Goal: Task Accomplishment & Management: Manage account settings

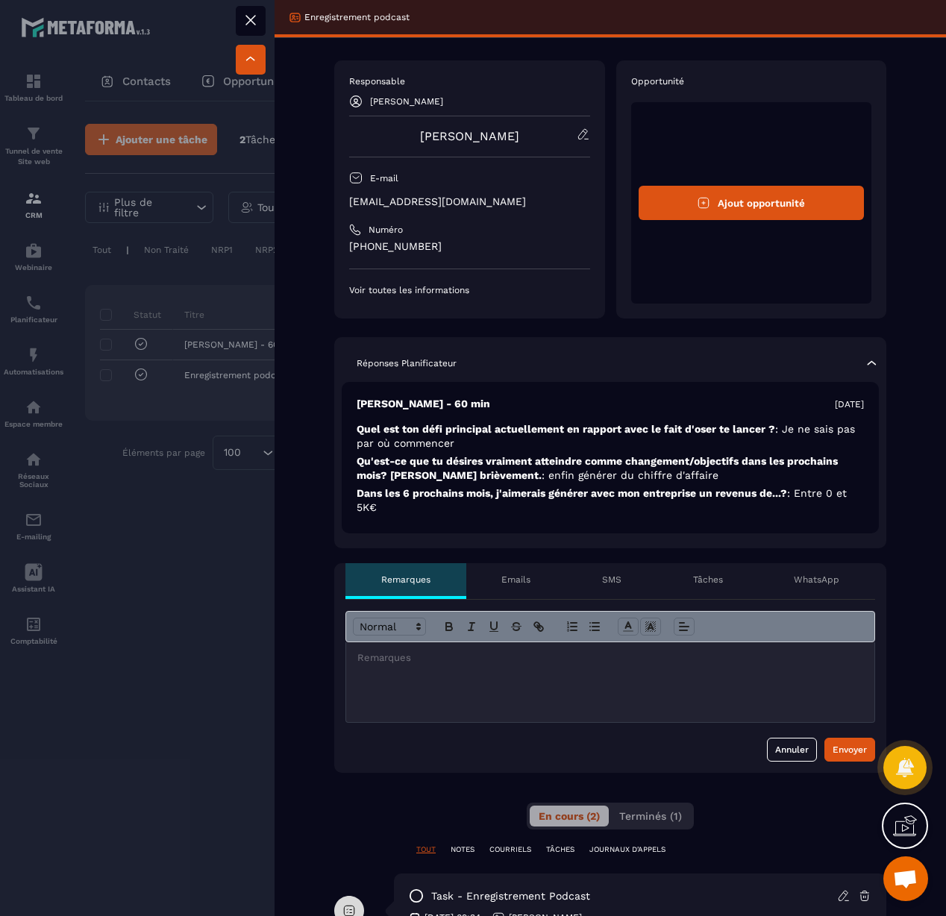
click at [178, 581] on div at bounding box center [473, 458] width 946 height 916
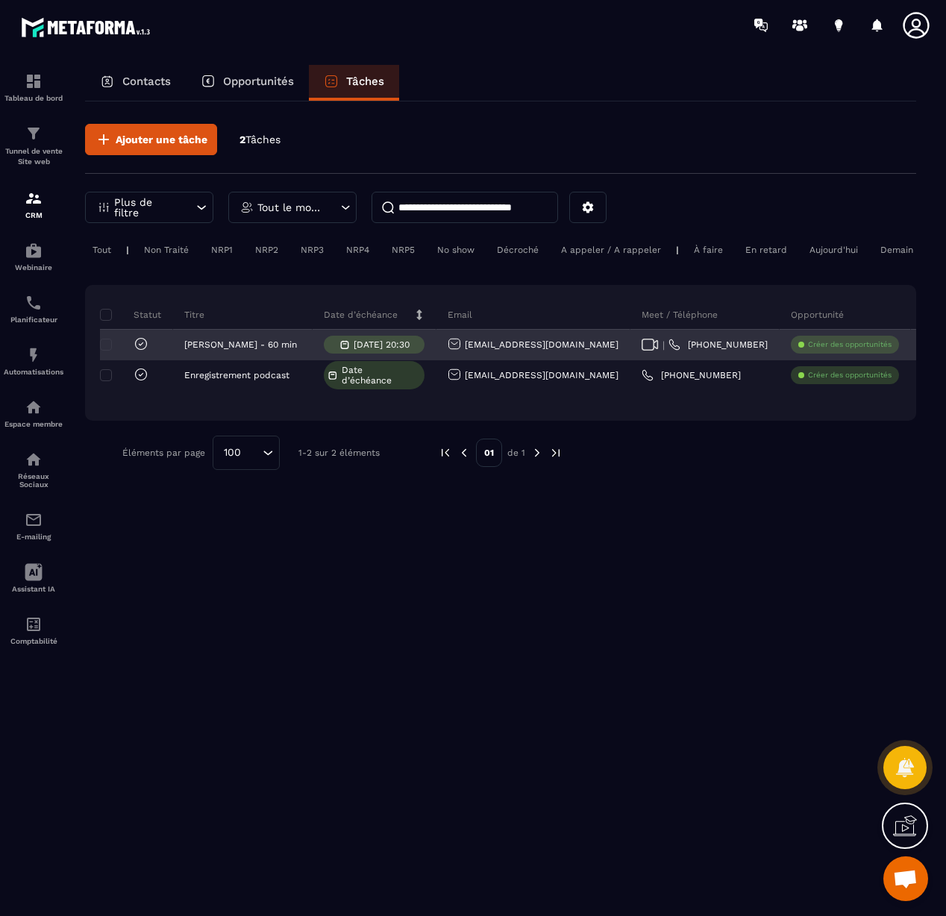
click at [699, 347] on link "[PHONE_NUMBER]" at bounding box center [718, 345] width 99 height 12
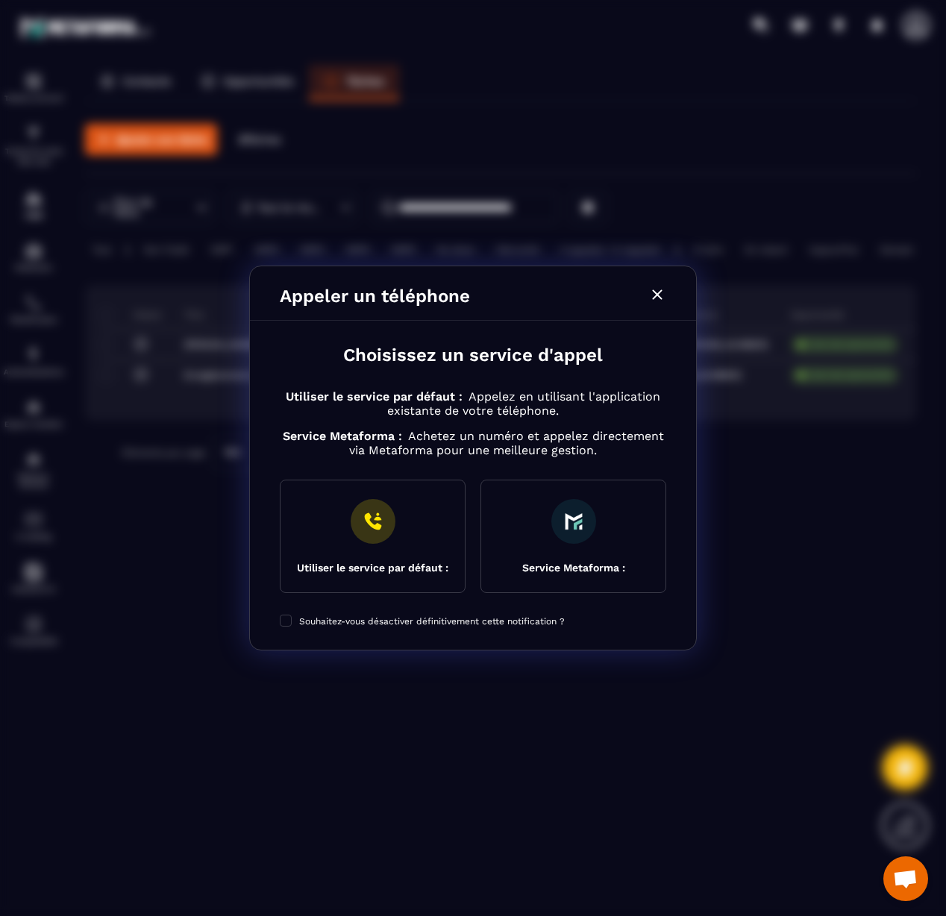
click at [657, 301] on icon "Modal window" at bounding box center [657, 295] width 18 height 18
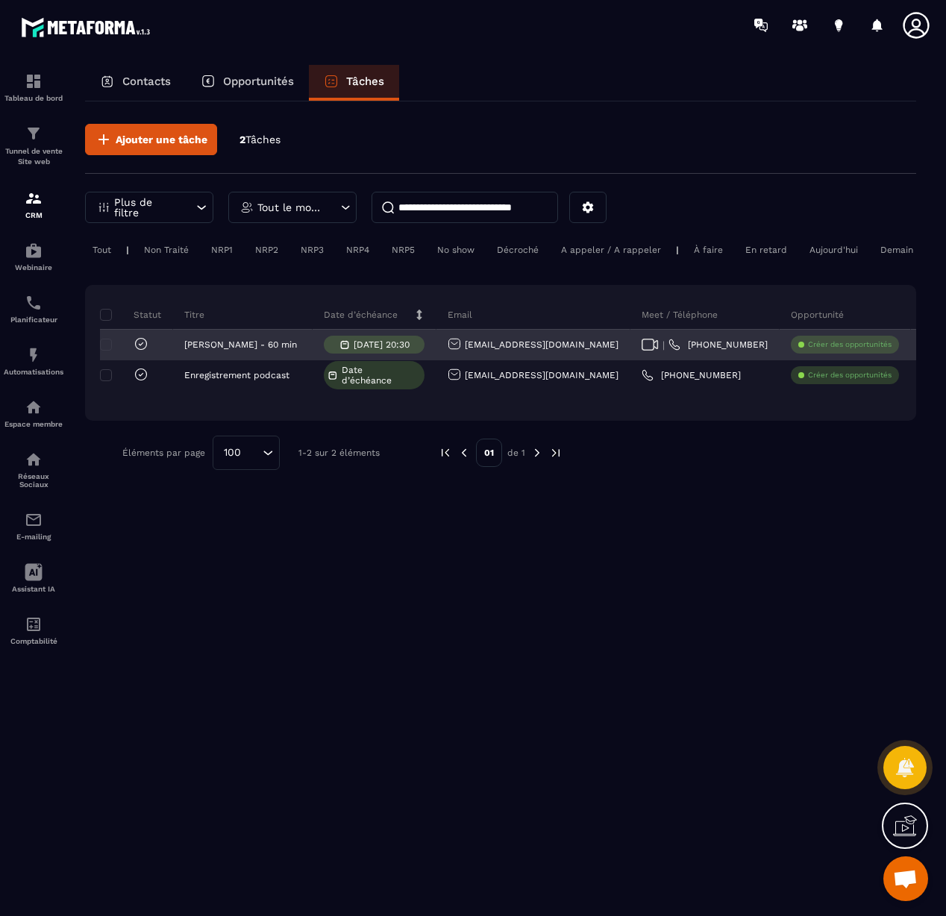
click at [642, 344] on icon at bounding box center [650, 345] width 17 height 12
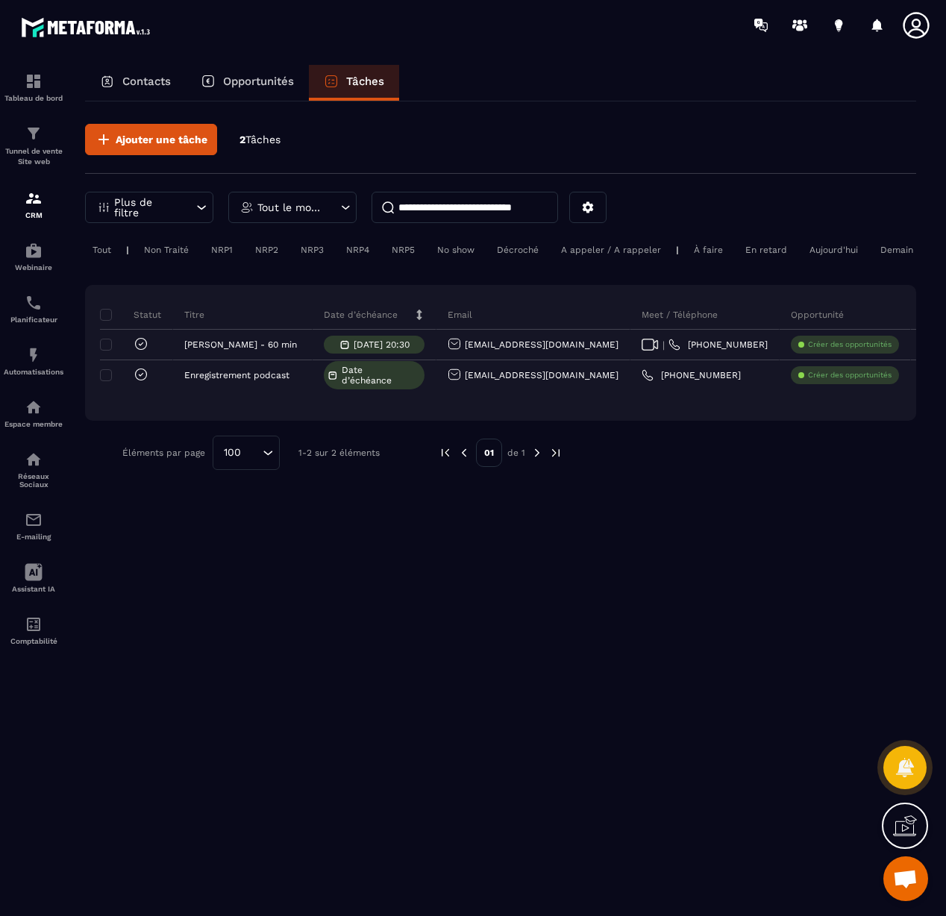
click at [261, 143] on span "Tâches" at bounding box center [262, 140] width 35 height 12
click at [263, 143] on span "Tâches" at bounding box center [262, 140] width 35 height 12
click at [322, 214] on div "Tout le monde" at bounding box center [292, 207] width 128 height 31
click at [306, 320] on li "[PERSON_NAME]" at bounding box center [293, 318] width 128 height 28
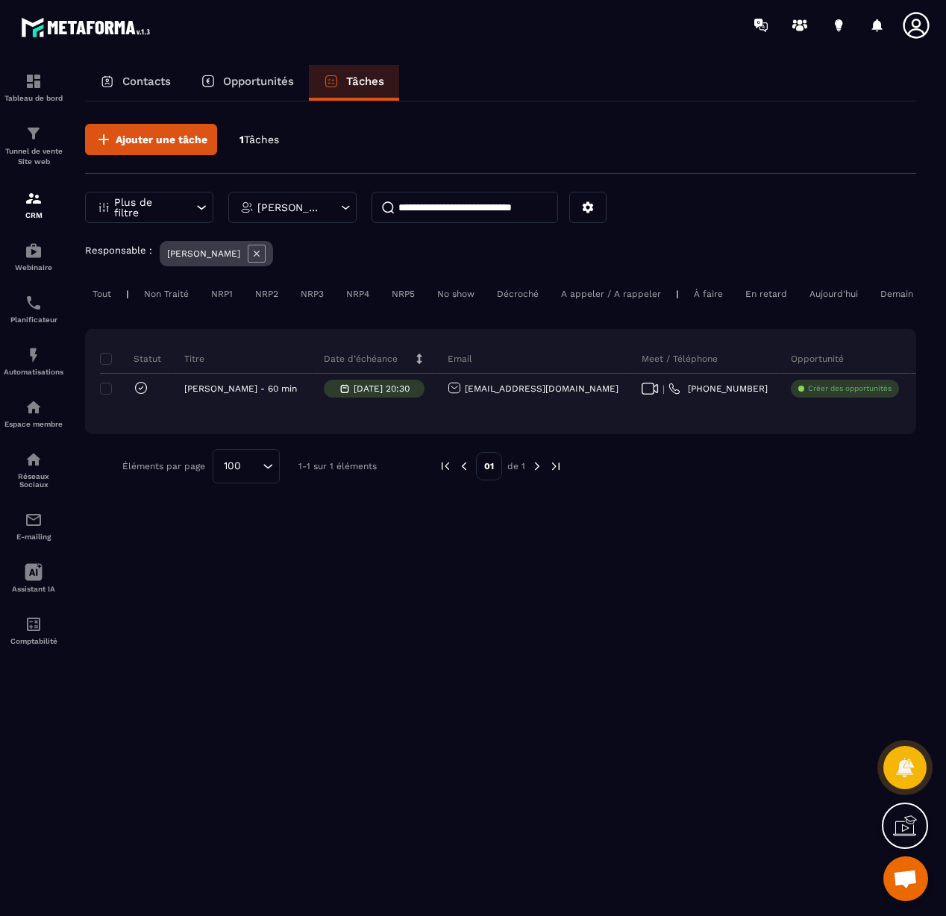
click at [284, 216] on div "[PERSON_NAME]" at bounding box center [292, 207] width 128 height 31
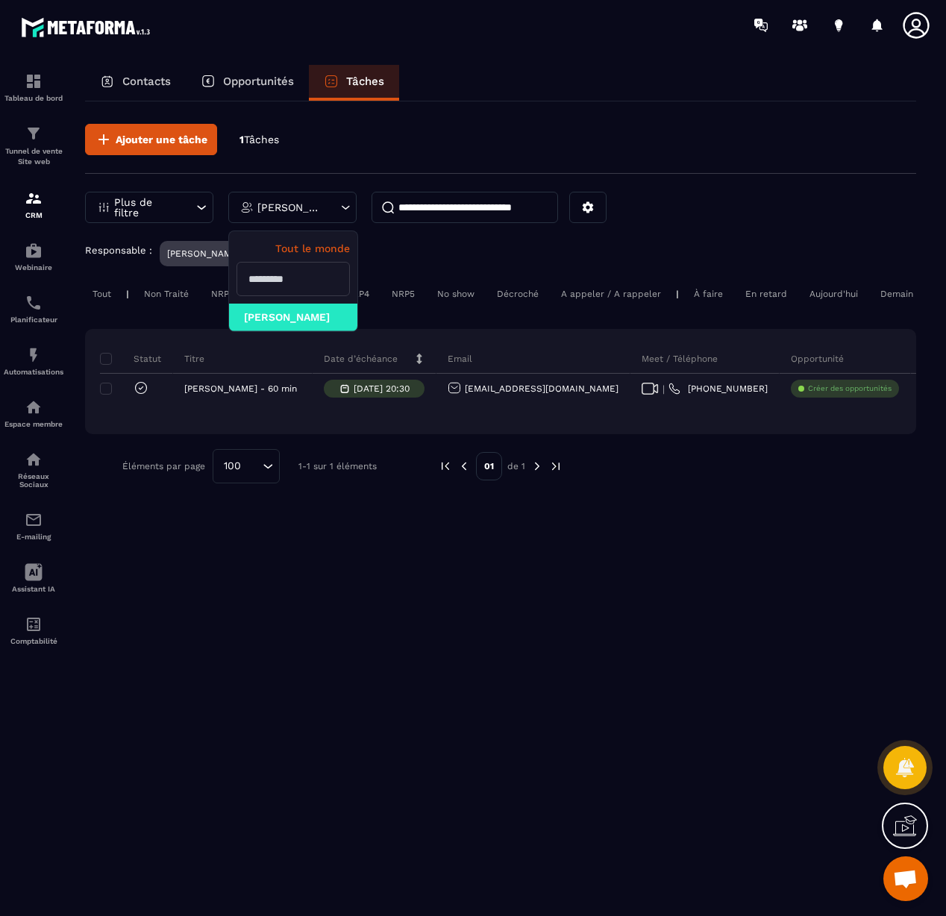
click at [317, 250] on p "Tout le monde" at bounding box center [293, 249] width 113 height 12
click at [319, 246] on p "Tout le monde" at bounding box center [293, 249] width 113 height 12
click at [313, 276] on input "text" at bounding box center [293, 279] width 113 height 34
click at [454, 268] on div "Responsable : [PERSON_NAME]" at bounding box center [500, 255] width 831 height 29
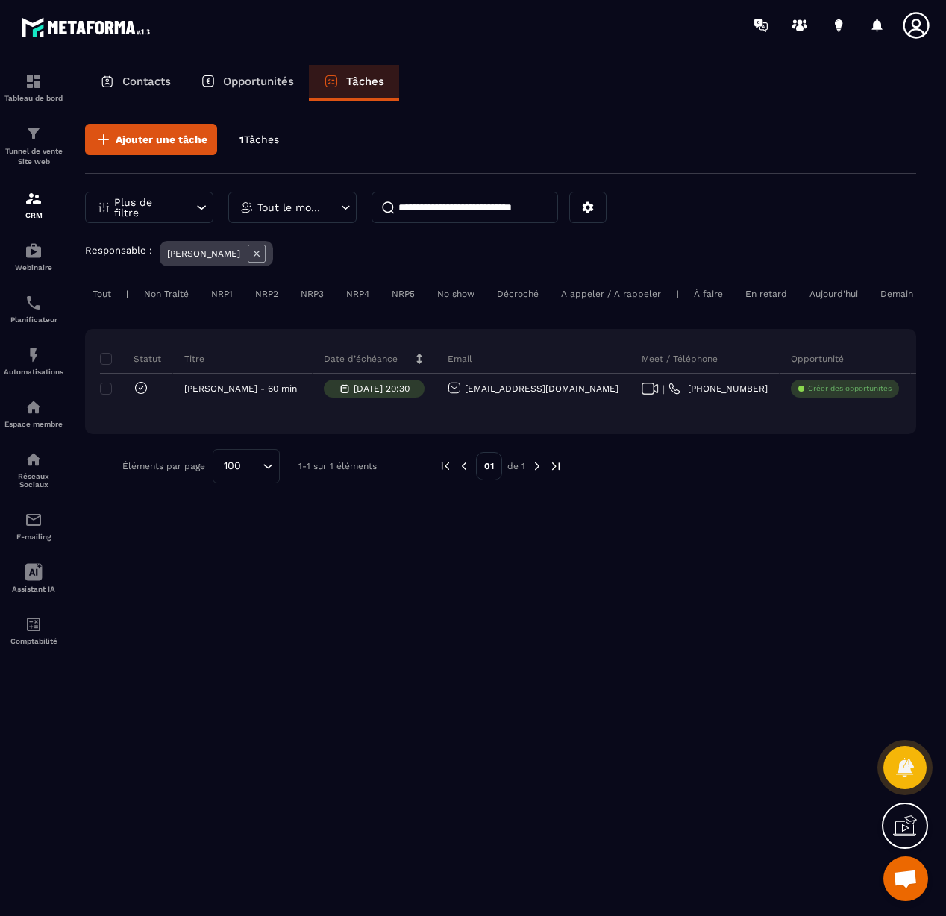
click at [184, 297] on div "Non Traité" at bounding box center [167, 294] width 60 height 18
click at [220, 295] on div "NRP1" at bounding box center [222, 294] width 37 height 18
click at [269, 297] on div "NRP2" at bounding box center [267, 294] width 38 height 18
click at [319, 298] on div "NRP3" at bounding box center [312, 294] width 38 height 18
click at [358, 298] on div "NRP4" at bounding box center [358, 294] width 38 height 18
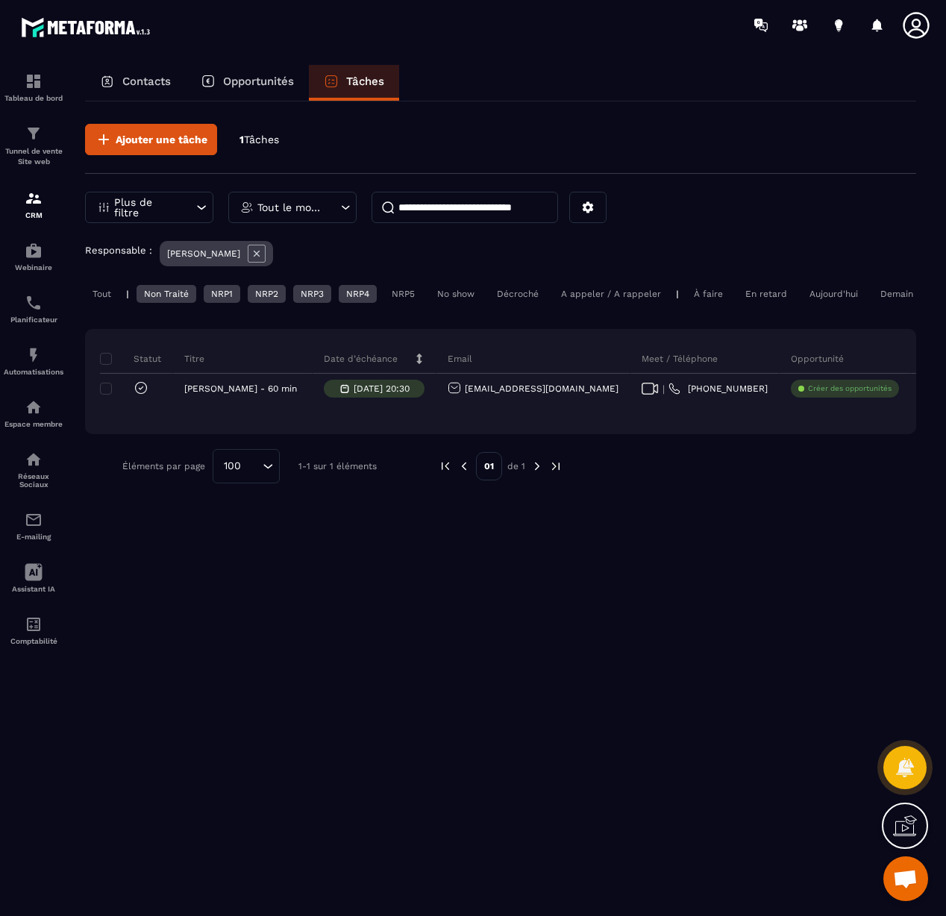
click at [395, 297] on div "NRP5" at bounding box center [403, 294] width 38 height 18
click at [626, 296] on div "A appeler / A rappeler" at bounding box center [611, 294] width 115 height 18
click at [709, 298] on div "À faire" at bounding box center [708, 294] width 44 height 18
click at [761, 299] on div "En retard" at bounding box center [766, 294] width 57 height 18
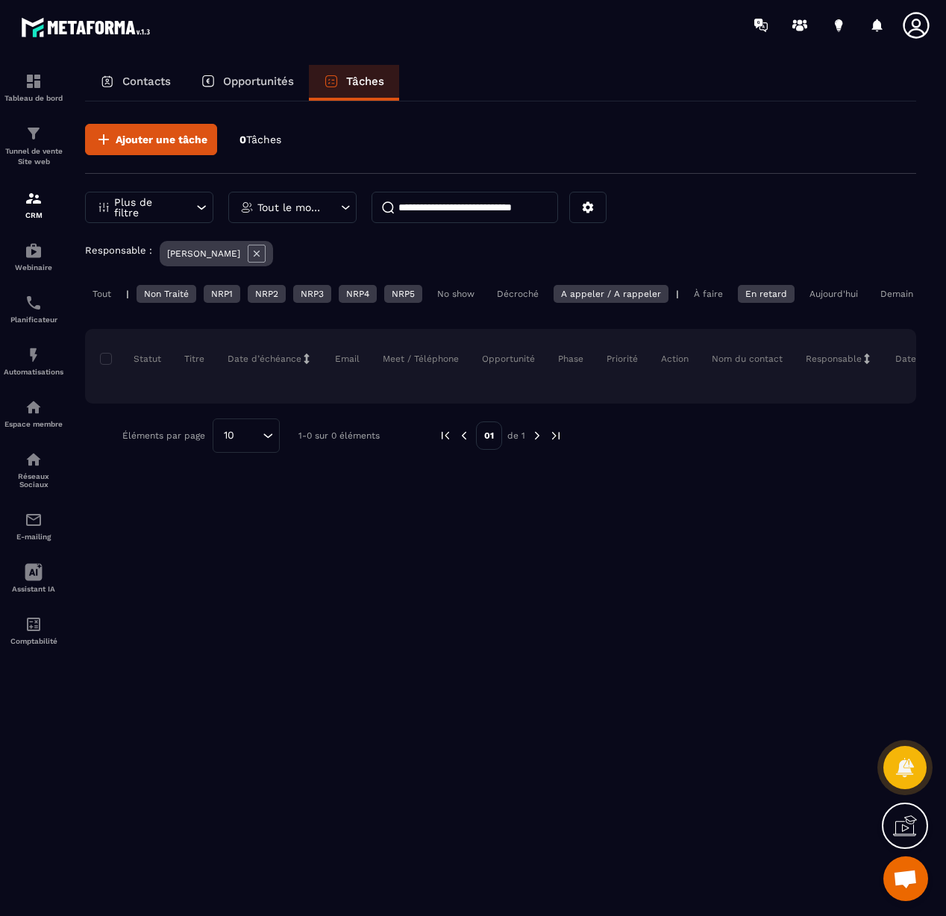
click at [834, 295] on div "Aujourd'hui" at bounding box center [833, 294] width 63 height 18
click at [883, 295] on div "Demain" at bounding box center [897, 294] width 48 height 18
click at [258, 261] on icon at bounding box center [257, 254] width 18 height 18
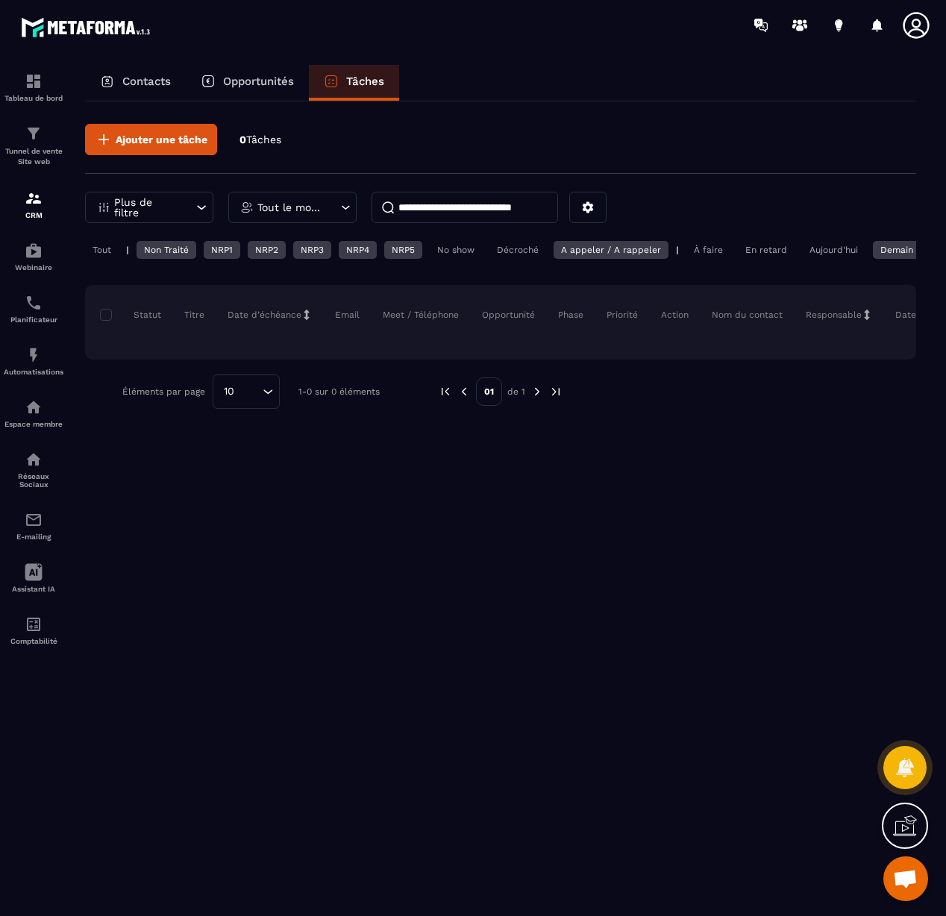
click at [109, 246] on div "Tout" at bounding box center [102, 250] width 34 height 18
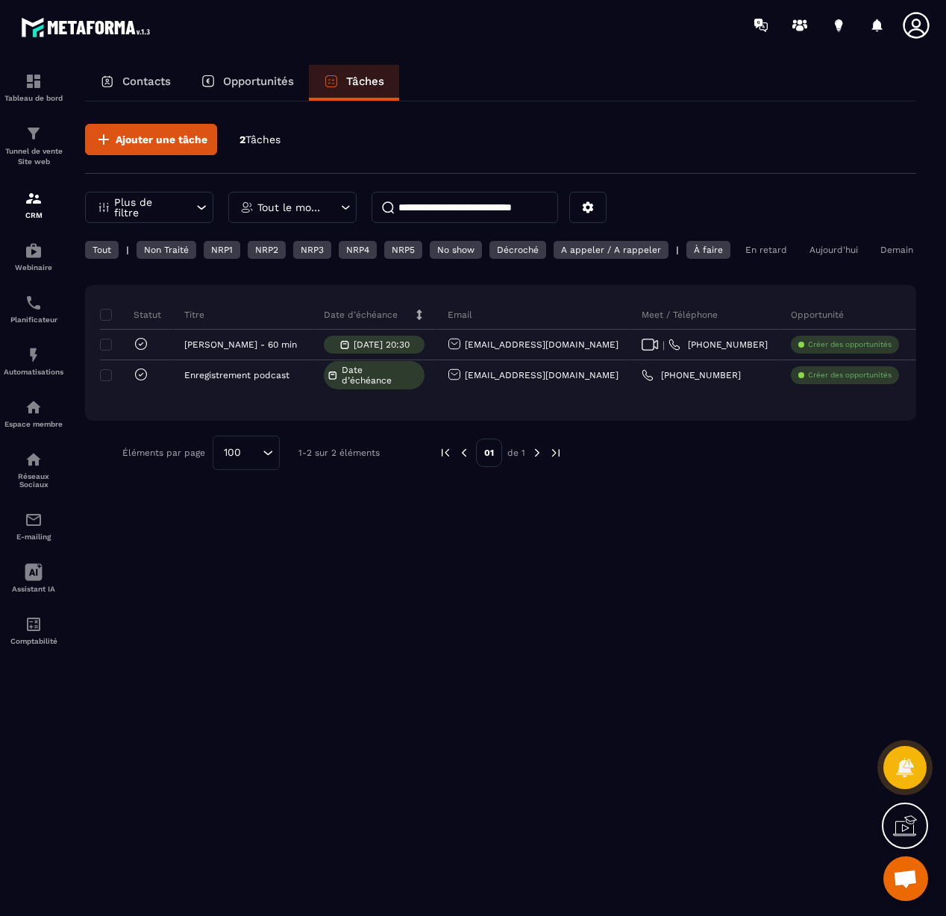
click at [920, 26] on icon at bounding box center [916, 25] width 30 height 30
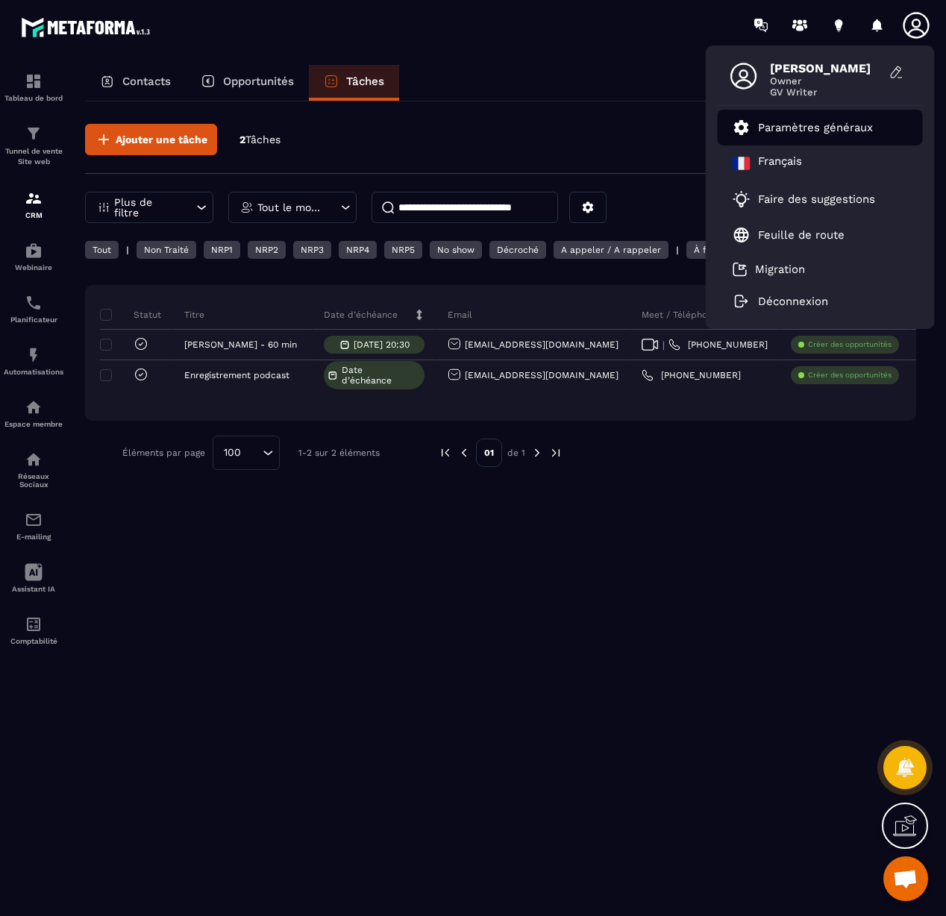
click at [795, 134] on link "Paramètres généraux" at bounding box center [803, 128] width 140 height 18
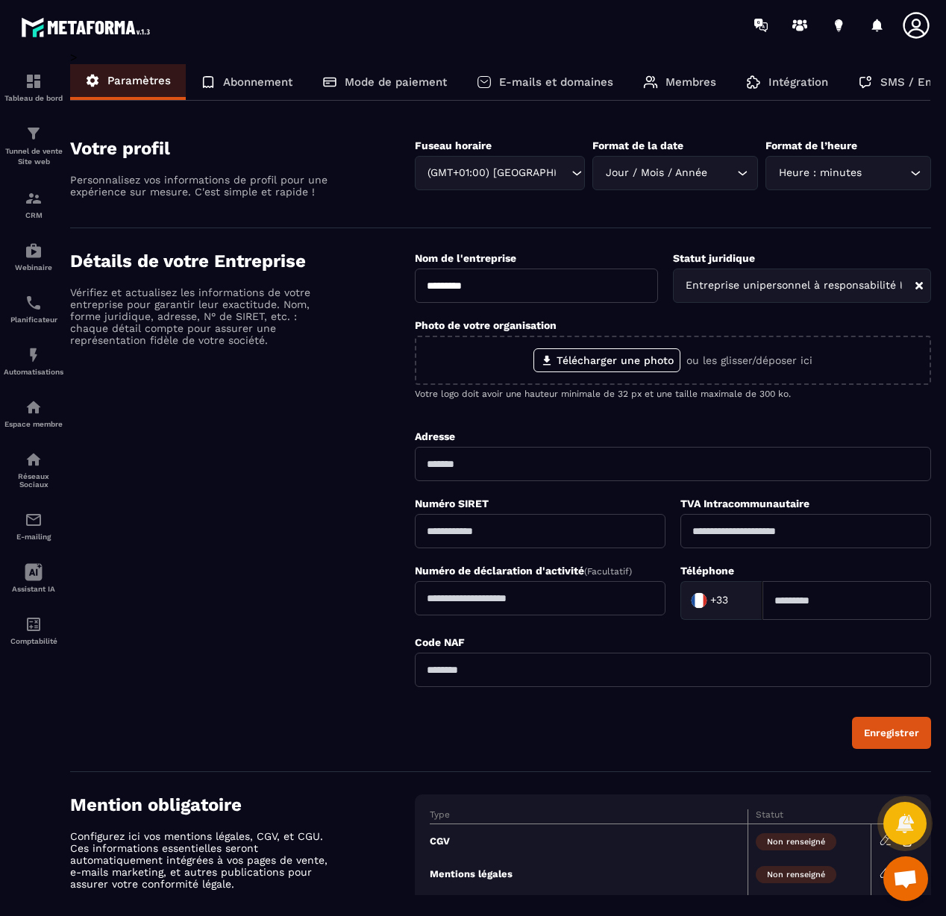
click at [268, 87] on p "Abonnement" at bounding box center [257, 81] width 69 height 13
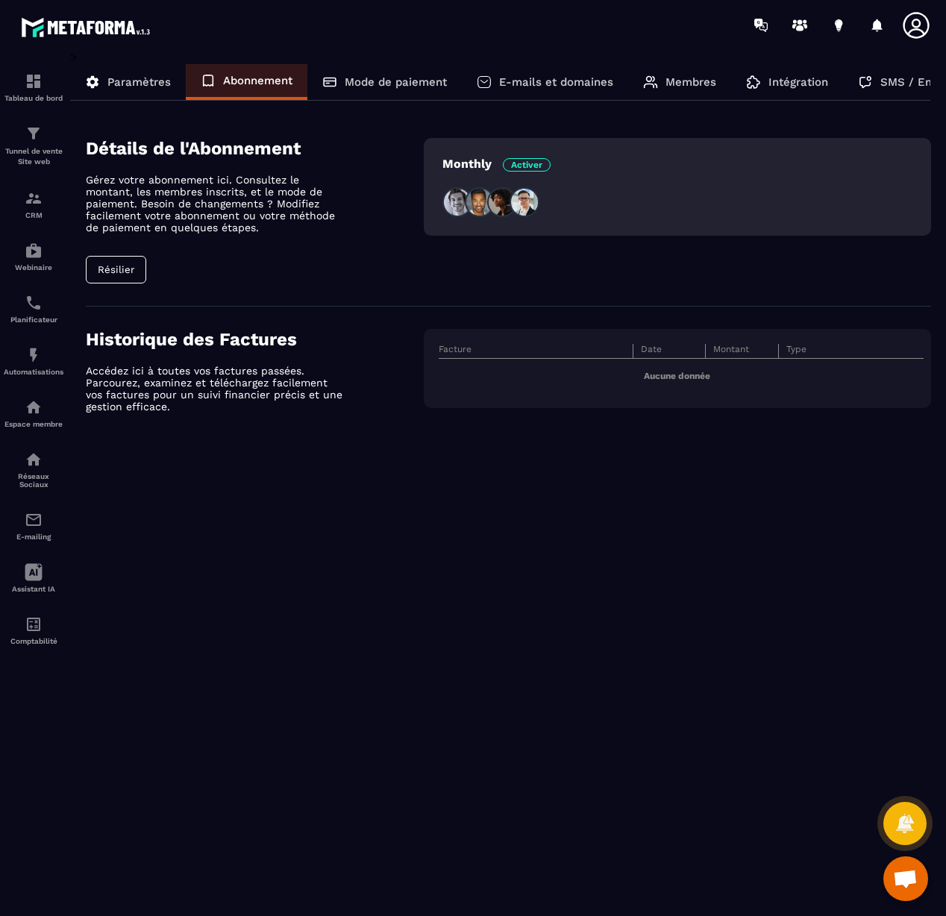
click at [411, 93] on div "Mode de paiement" at bounding box center [384, 82] width 154 height 36
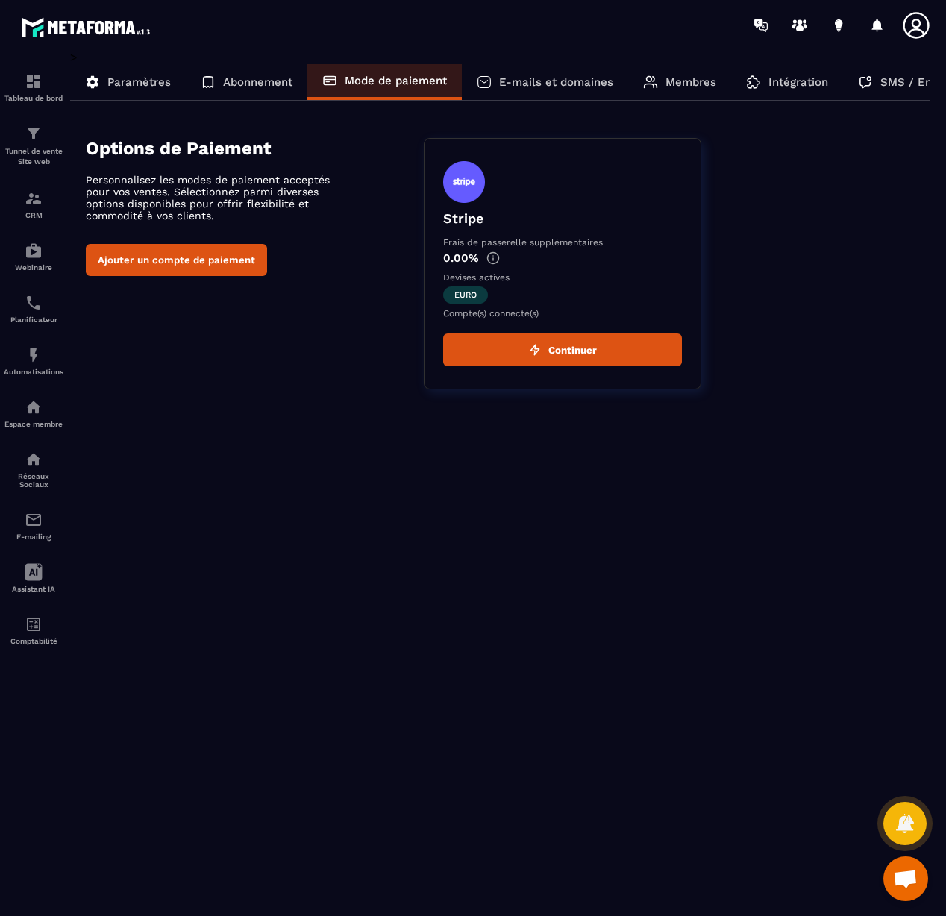
click at [544, 85] on p "E-mails et domaines" at bounding box center [556, 81] width 114 height 13
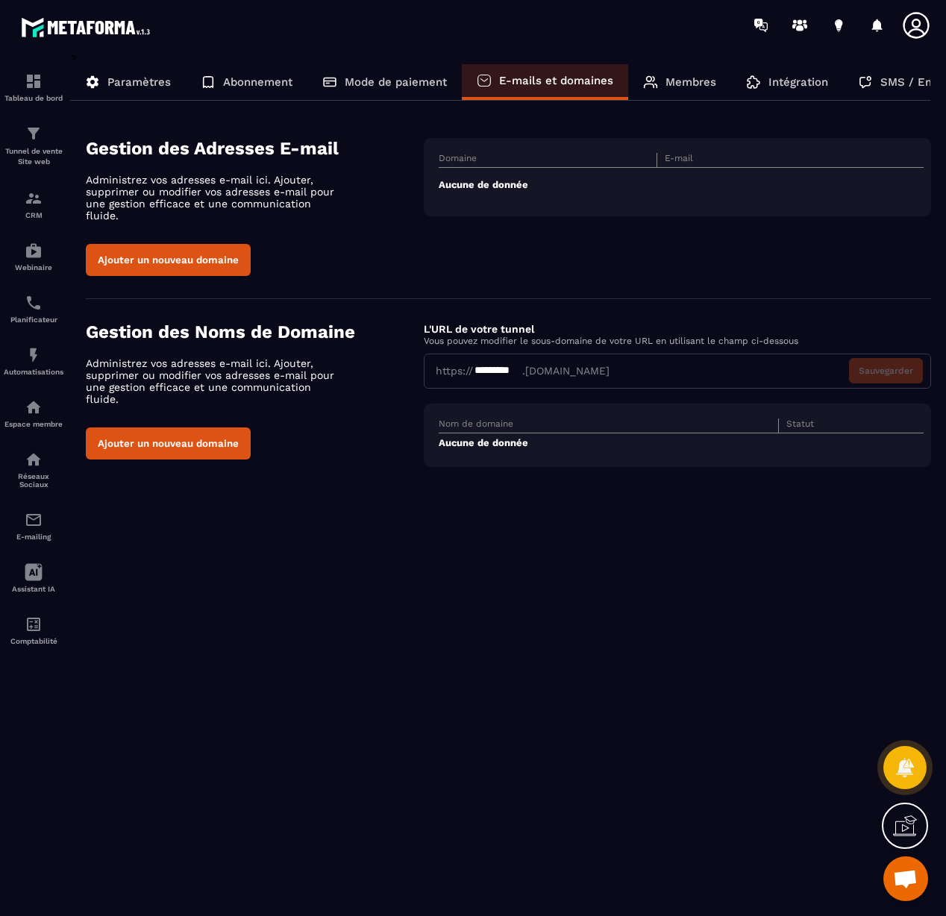
click at [186, 436] on button "Ajouter un nouveau domaine" at bounding box center [168, 444] width 165 height 32
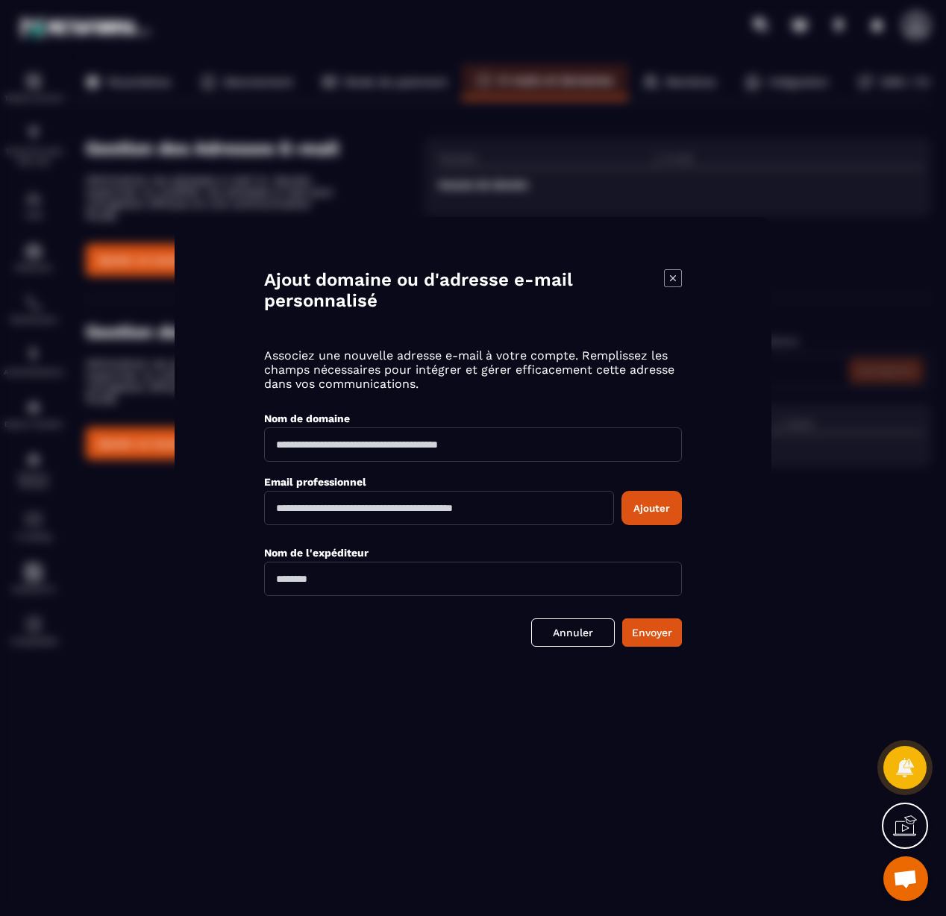
click at [313, 454] on input "Modal window" at bounding box center [473, 445] width 418 height 34
type input "*"
type input "**********"
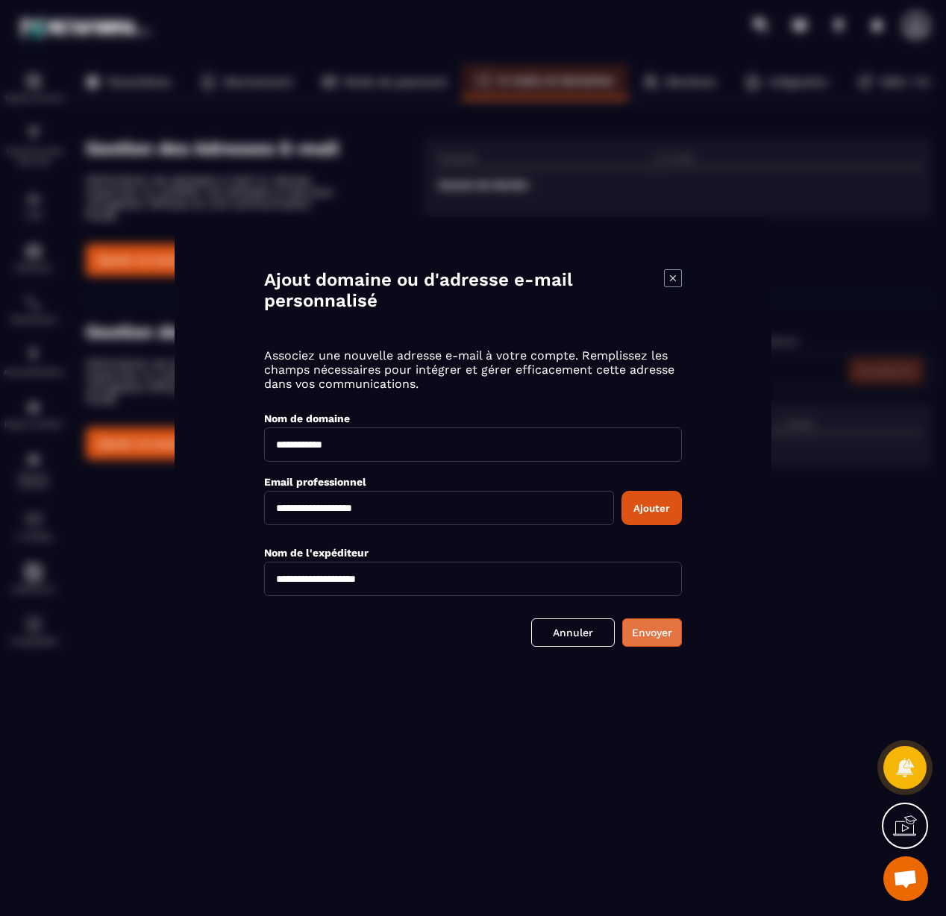
type input "**********"
click at [644, 639] on button "Envoyer" at bounding box center [652, 633] width 60 height 28
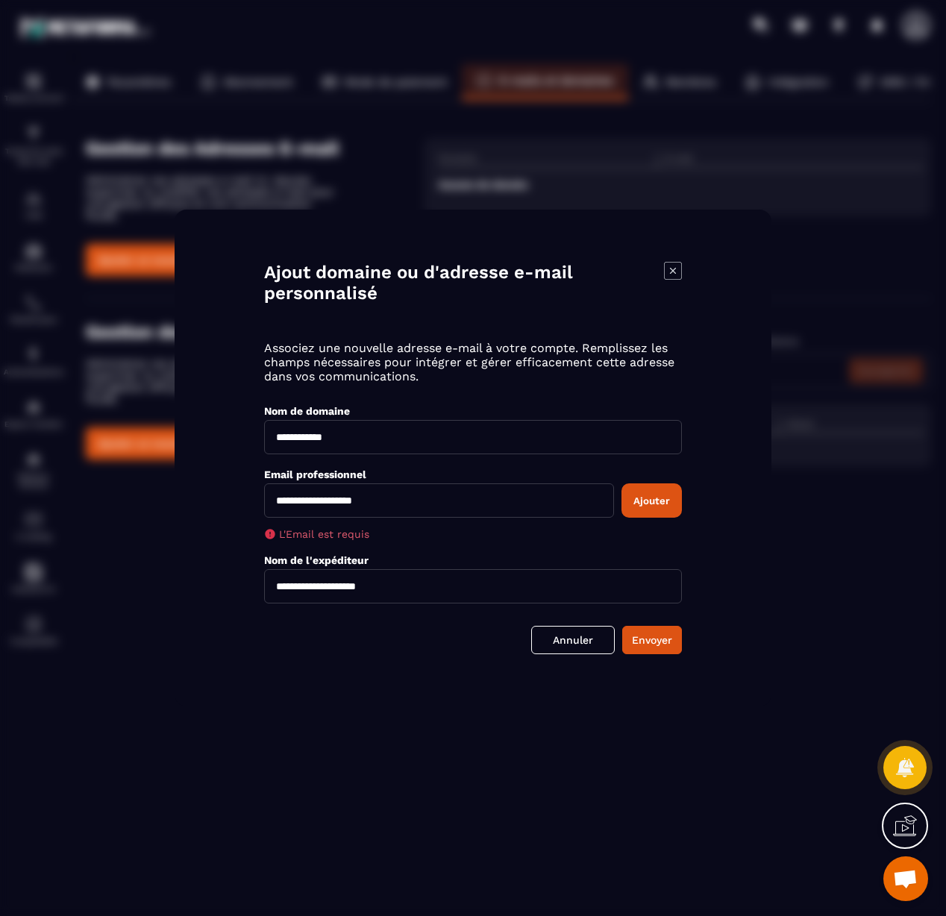
click at [340, 507] on input "**********" at bounding box center [439, 501] width 350 height 34
click at [653, 505] on button "Ajouter" at bounding box center [652, 501] width 60 height 34
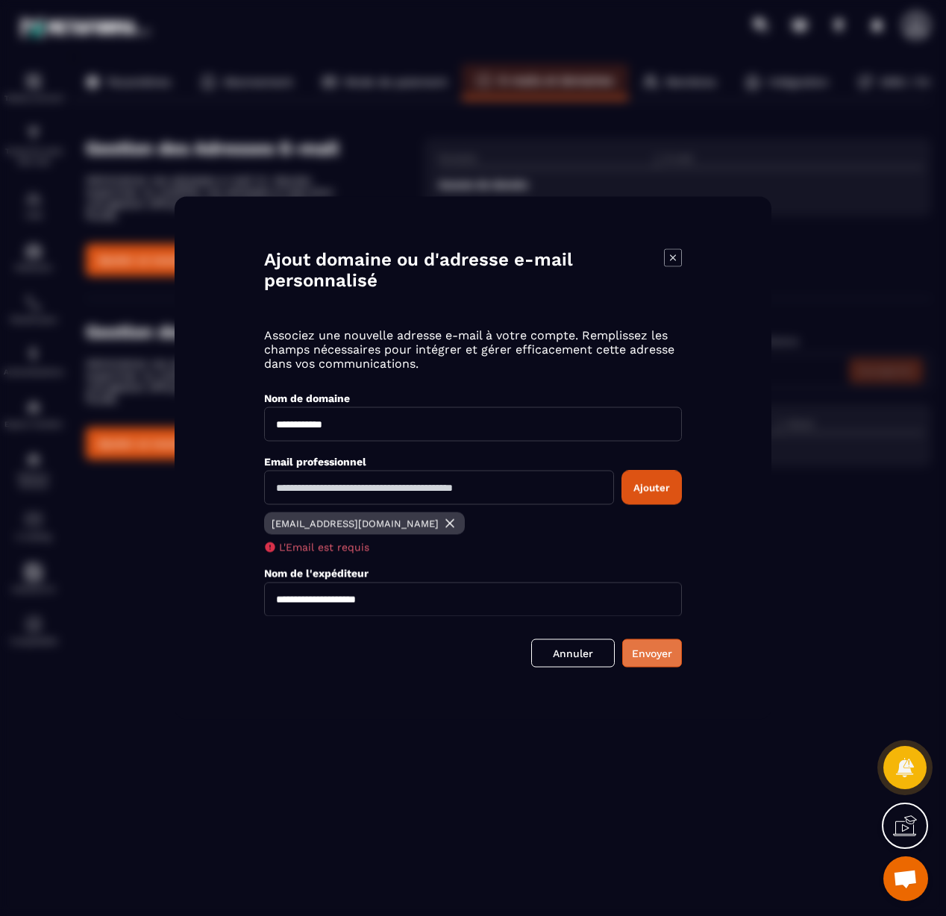
click at [657, 657] on button "Envoyer" at bounding box center [652, 653] width 60 height 28
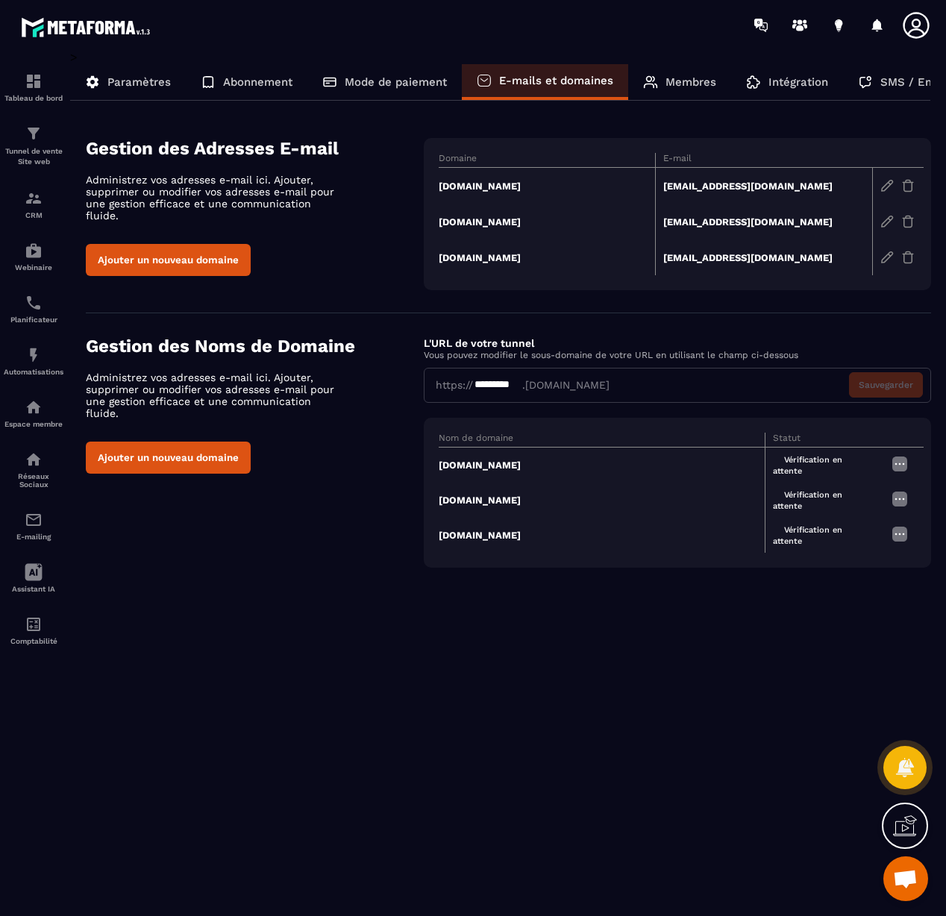
click at [898, 463] on img at bounding box center [900, 464] width 18 height 18
click at [858, 491] on span "Modifier" at bounding box center [862, 492] width 39 height 11
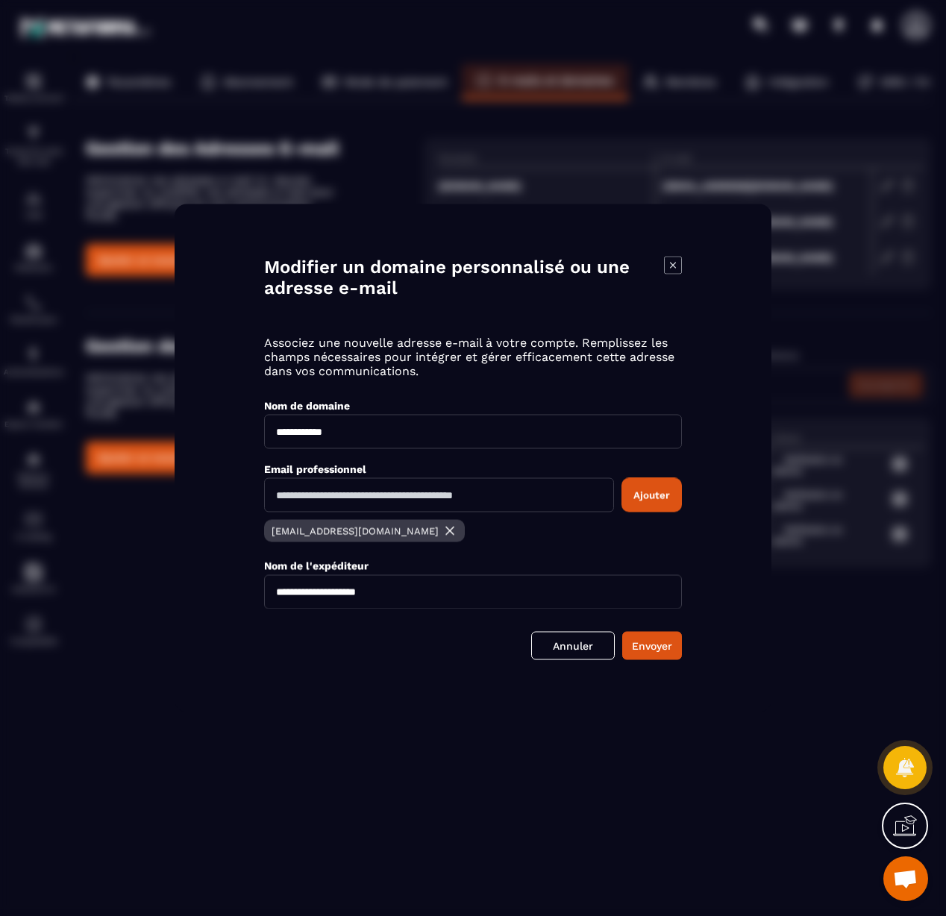
click at [669, 268] on icon "Modal window" at bounding box center [673, 266] width 18 height 18
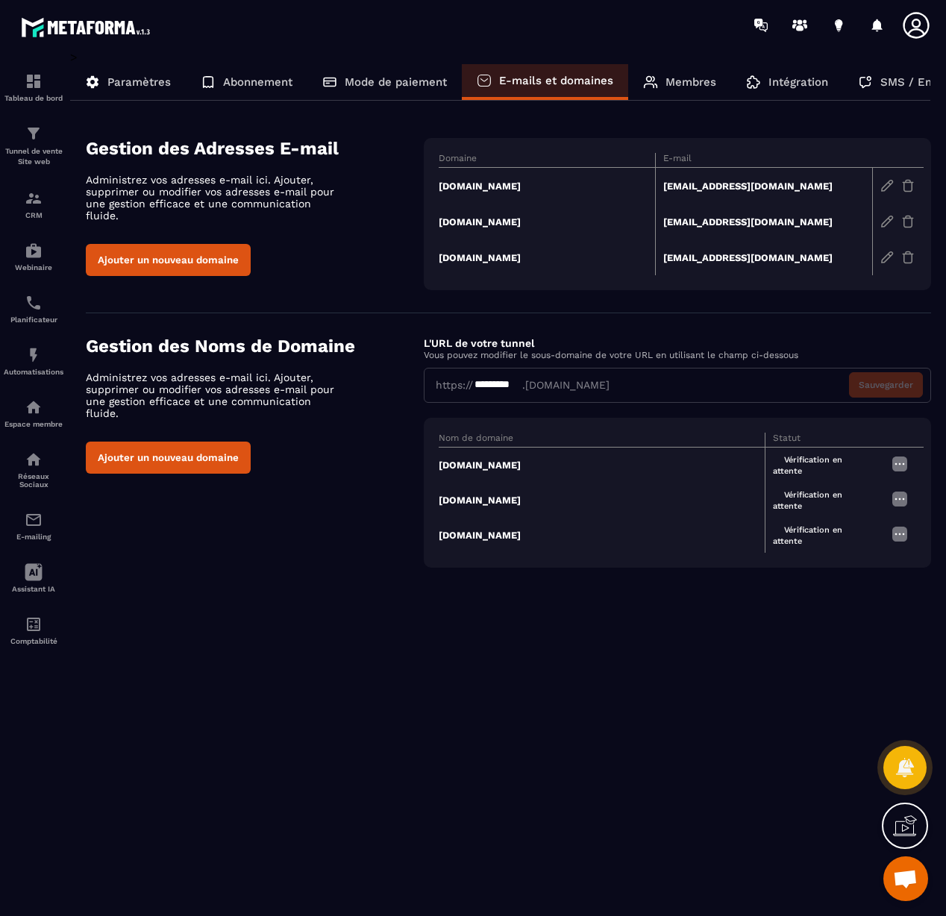
click at [164, 454] on button "Ajouter un nouveau domaine" at bounding box center [168, 458] width 165 height 32
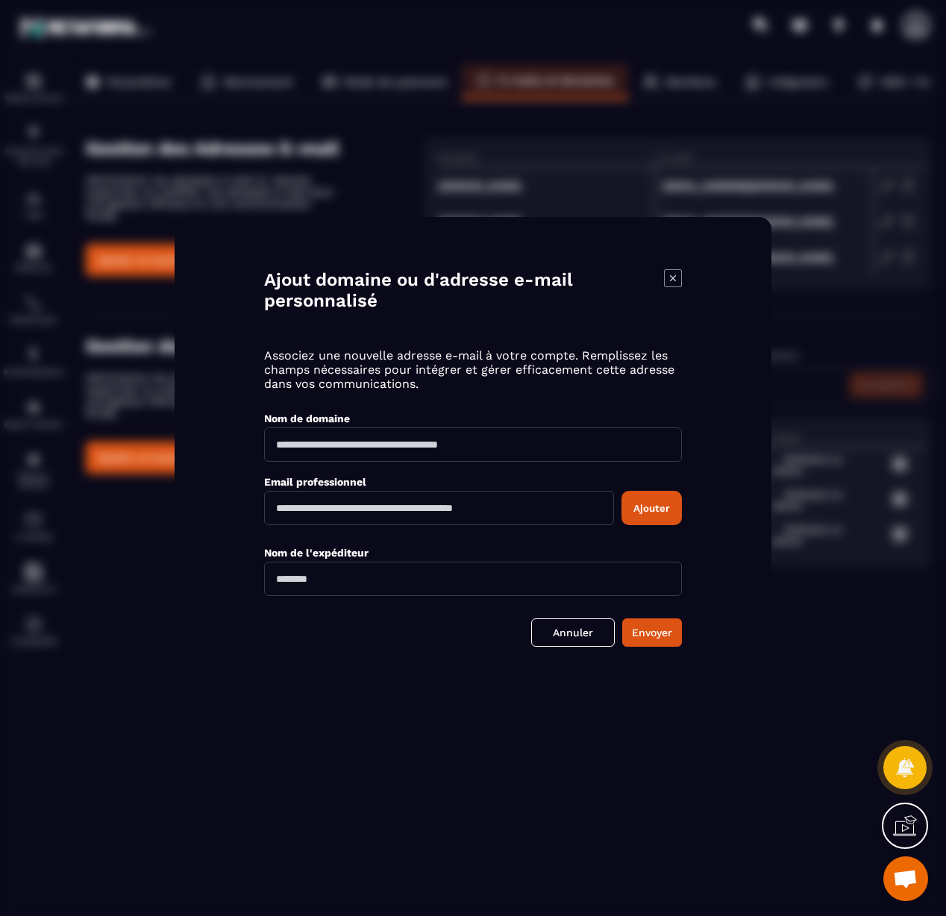
click at [669, 278] on icon "Modal window" at bounding box center [673, 278] width 18 height 18
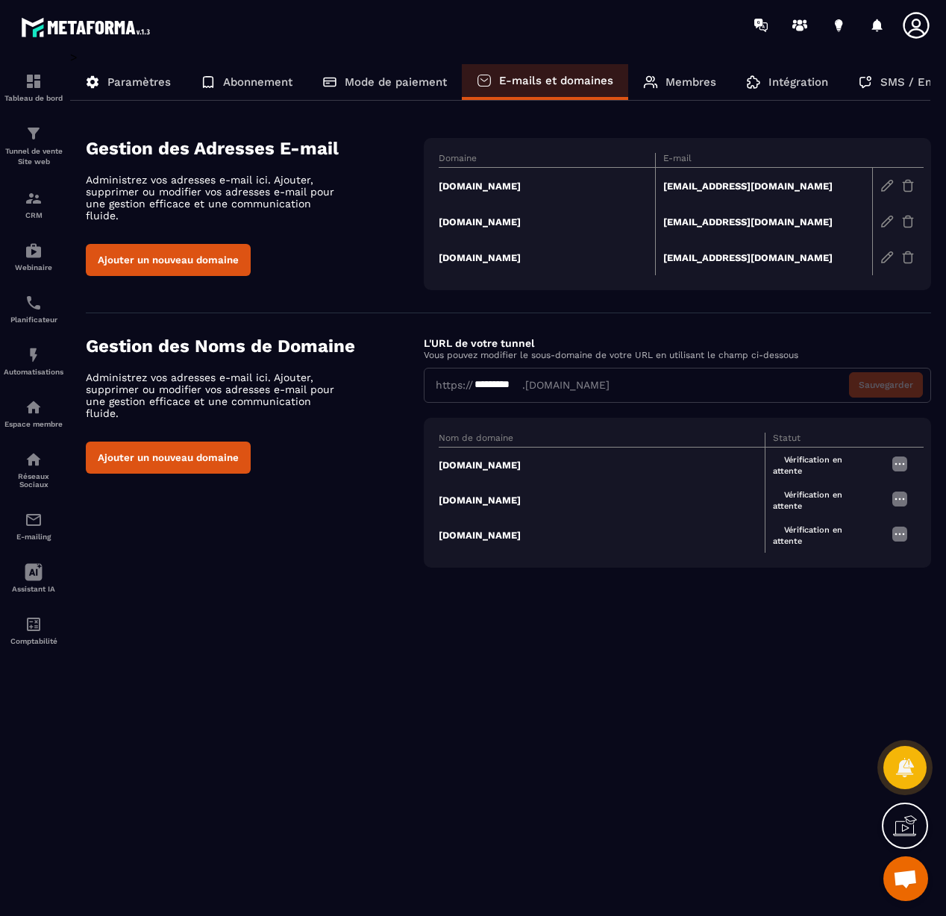
click at [558, 387] on div "https:// ********* .[DOMAIN_NAME] Sauvegarder" at bounding box center [677, 385] width 507 height 35
click at [688, 91] on div "Membres" at bounding box center [679, 82] width 103 height 36
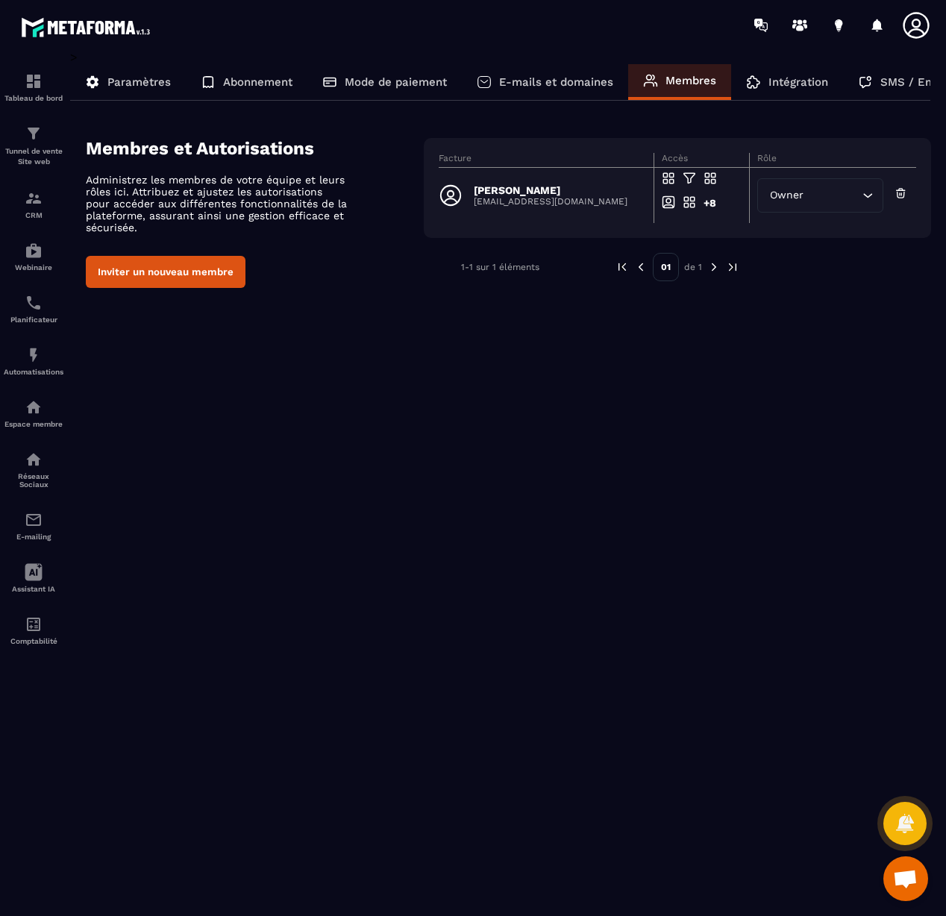
click at [206, 275] on button "Inviter un nouveau membre" at bounding box center [166, 272] width 160 height 32
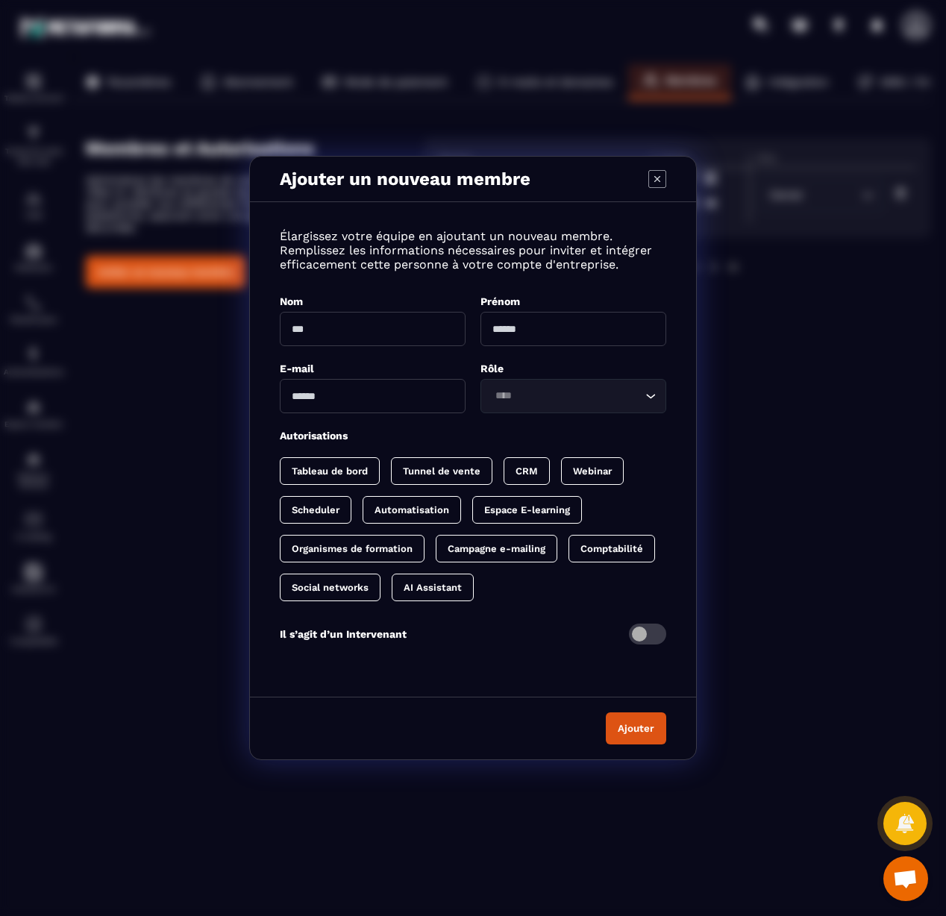
click at [381, 331] on input "Modal window" at bounding box center [373, 329] width 186 height 34
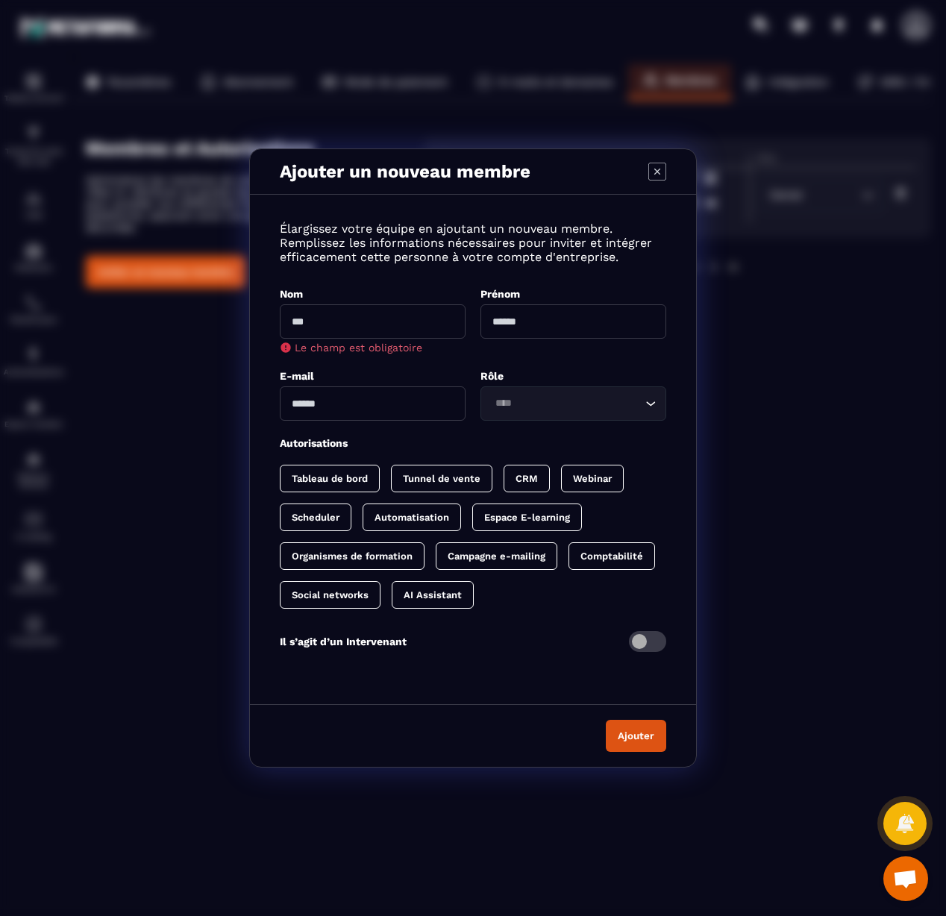
click at [536, 331] on input "Modal window" at bounding box center [574, 321] width 186 height 34
type input "********"
click at [377, 317] on input "Modal window" at bounding box center [373, 321] width 186 height 34
type input "*****"
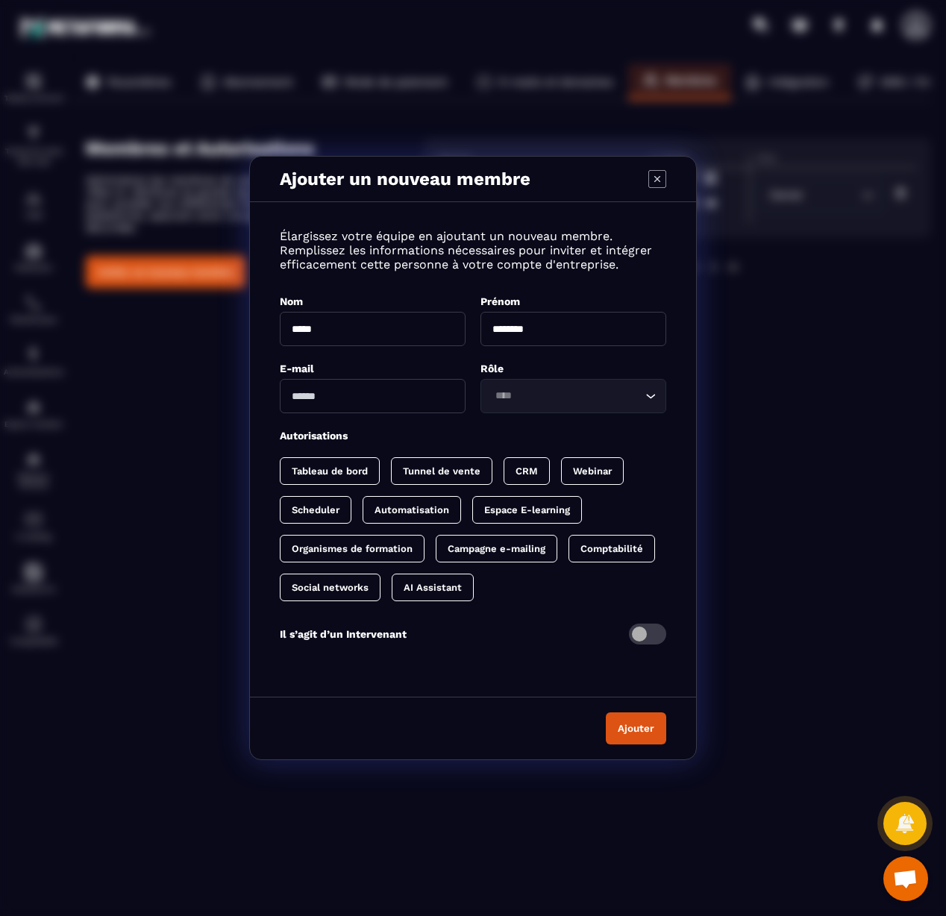
click at [373, 396] on input "Modal window" at bounding box center [373, 396] width 186 height 34
type input "**********"
click at [532, 408] on div "Loading..." at bounding box center [574, 396] width 186 height 34
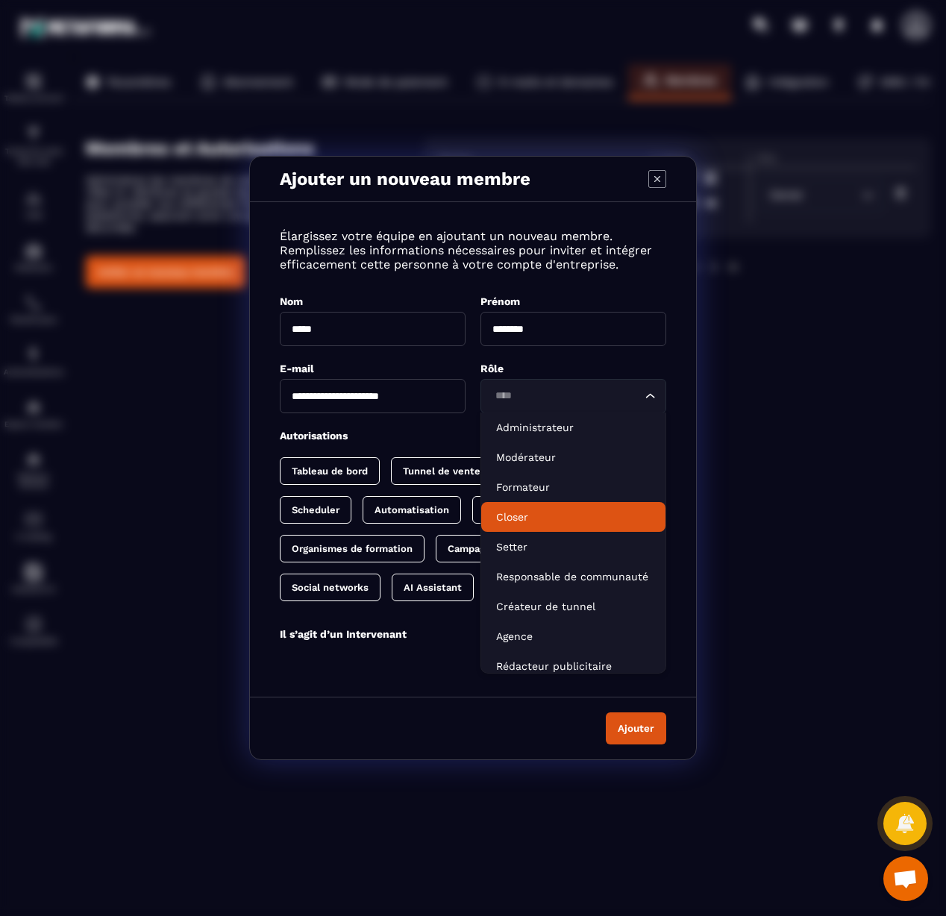
click at [580, 522] on p "Closer" at bounding box center [573, 517] width 154 height 15
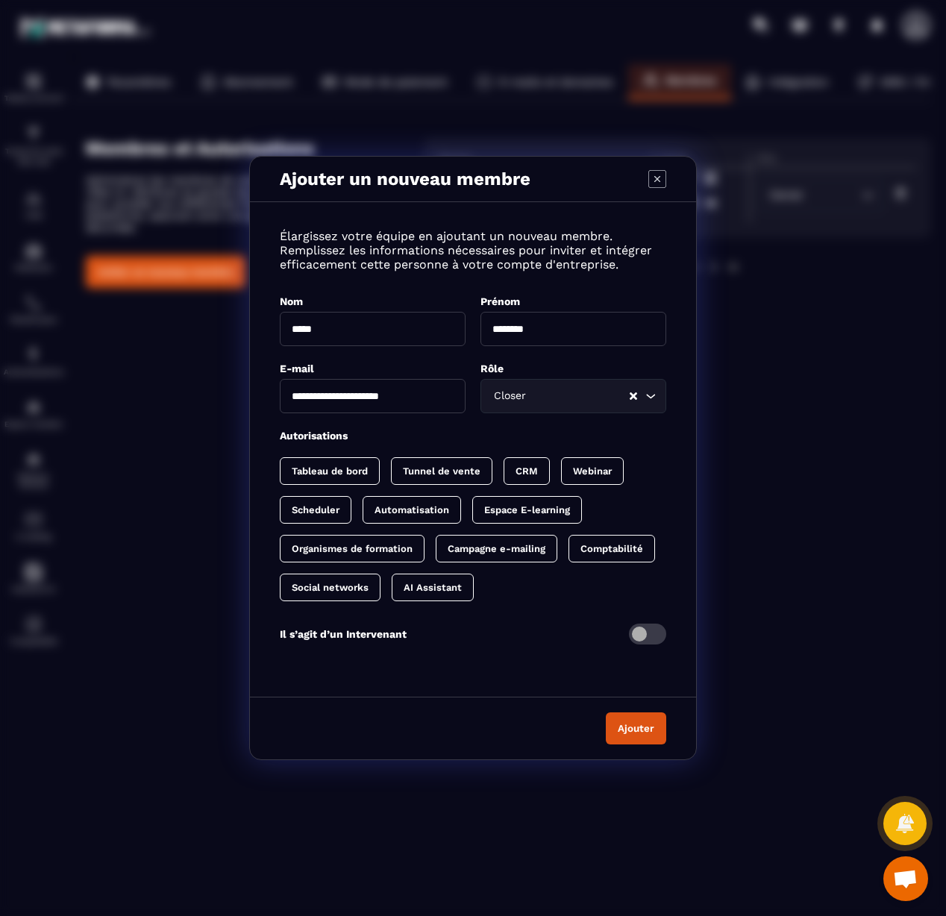
click at [551, 401] on input "Search for option" at bounding box center [578, 396] width 99 height 16
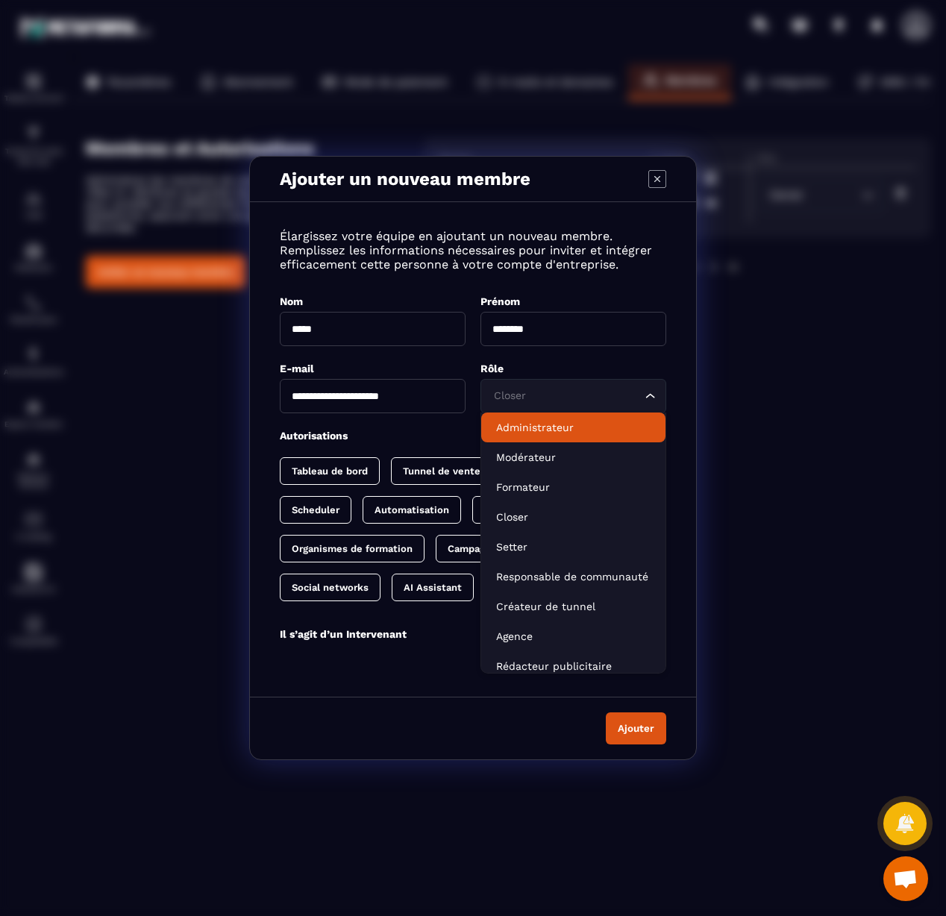
click at [539, 428] on p "Administrateur" at bounding box center [573, 427] width 154 height 15
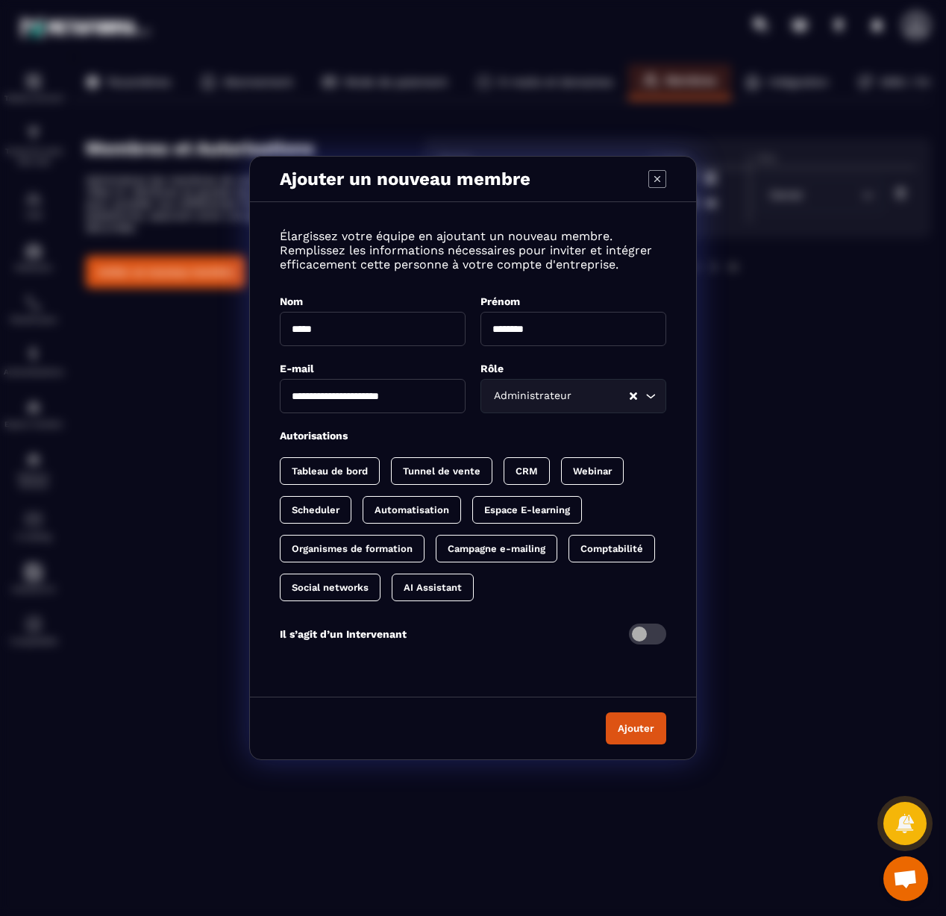
click at [318, 474] on p "Tableau de bord" at bounding box center [330, 471] width 76 height 11
drag, startPoint x: 437, startPoint y: 479, endPoint x: 461, endPoint y: 481, distance: 24.7
click at [437, 479] on div "Tunnel de vente" at bounding box center [456, 471] width 101 height 28
click at [531, 477] on div "Tableau de bord Tunnel de vente CRM Webinar Scheduler Automatisation Espace E-l…" at bounding box center [473, 529] width 387 height 144
click at [563, 480] on div "CRM" at bounding box center [557, 471] width 46 height 28
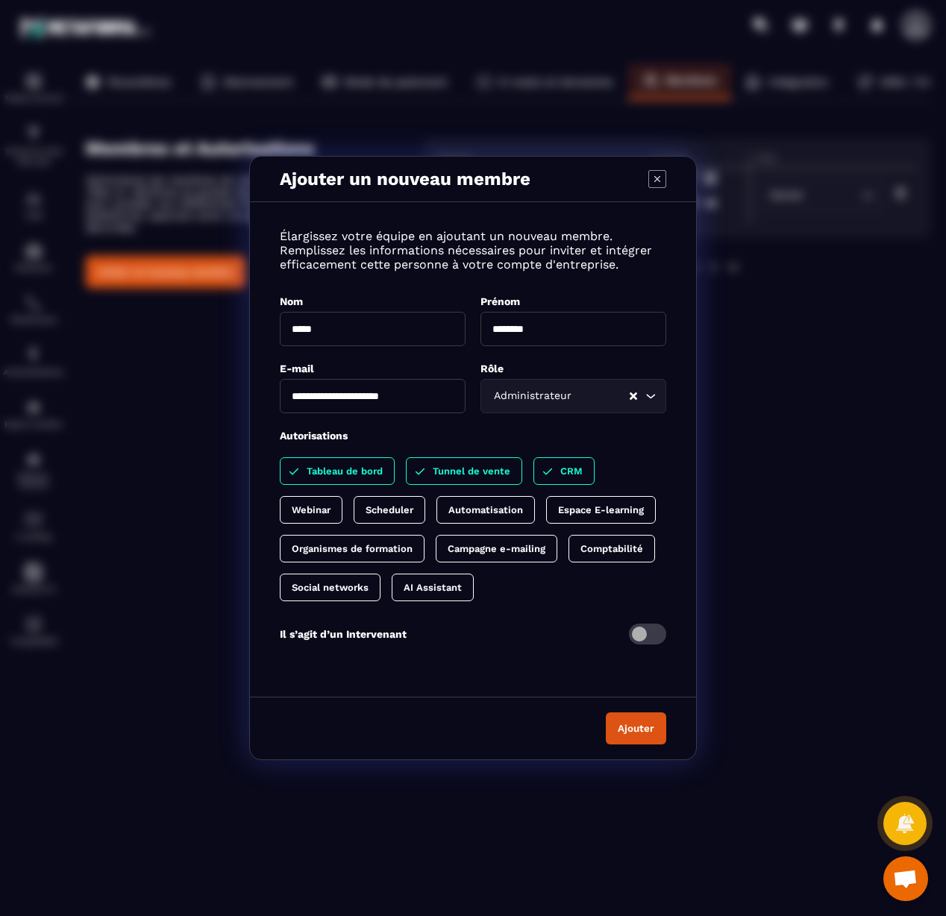
click at [608, 482] on div "Tableau de bord Tunnel de vente CRM Webinar Scheduler Automatisation Espace E-l…" at bounding box center [473, 529] width 387 height 144
click at [606, 504] on p "Espace E-learning" at bounding box center [601, 509] width 86 height 11
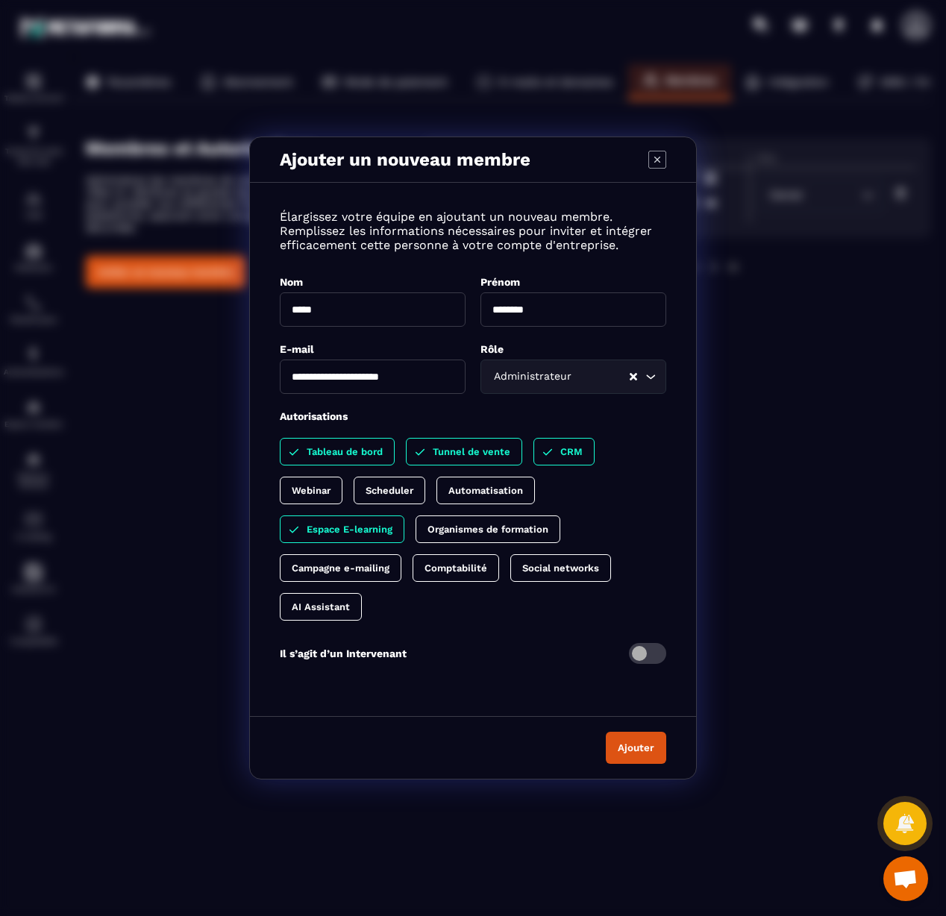
click at [472, 489] on p "Automatisation" at bounding box center [485, 490] width 75 height 11
click at [380, 476] on div "Tableau de bord Tunnel de vente CRM Webinar Scheduler Automatisation Espace E-l…" at bounding box center [473, 529] width 387 height 183
click at [380, 492] on p "Scheduler" at bounding box center [390, 490] width 48 height 11
click at [312, 485] on p "Webinar" at bounding box center [311, 490] width 39 height 11
click at [447, 524] on p "Organismes de formation" at bounding box center [488, 529] width 121 height 11
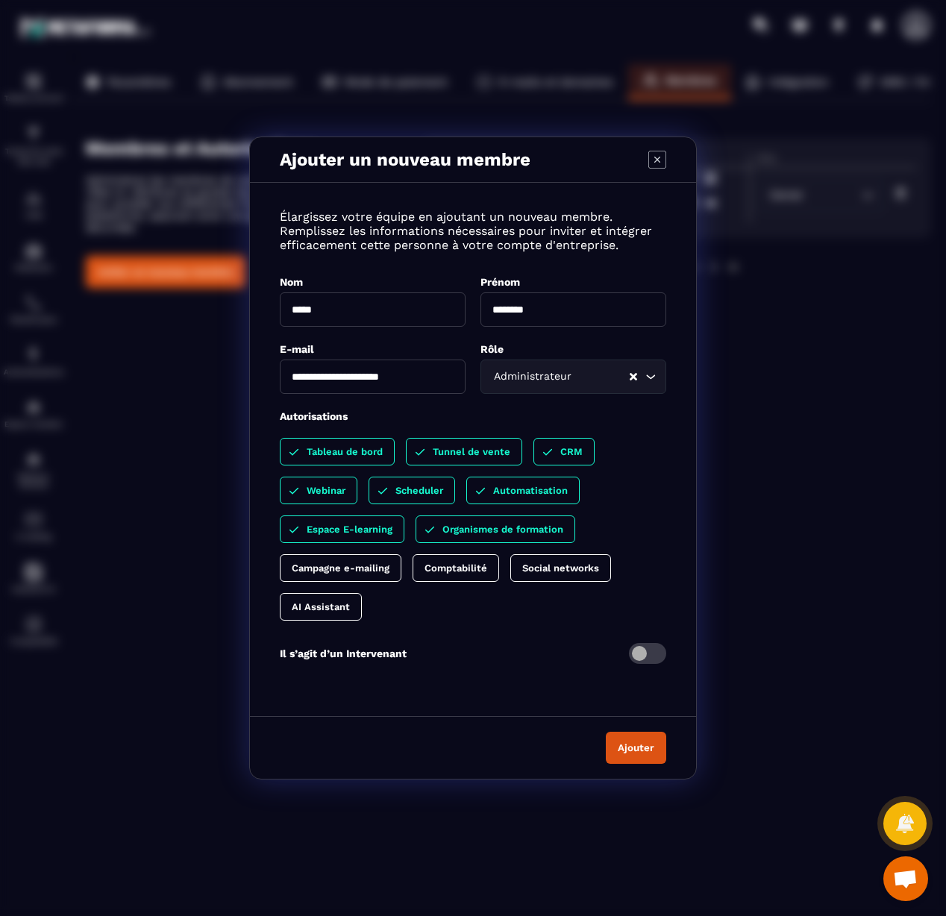
click at [531, 569] on p "Social networks" at bounding box center [560, 568] width 77 height 11
click at [471, 570] on p "Comptabilité" at bounding box center [456, 568] width 63 height 11
drag, startPoint x: 372, startPoint y: 569, endPoint x: 357, endPoint y: 573, distance: 15.4
click at [372, 569] on p "Campagne e-mailing" at bounding box center [341, 568] width 98 height 11
drag, startPoint x: 323, startPoint y: 614, endPoint x: 334, endPoint y: 614, distance: 10.4
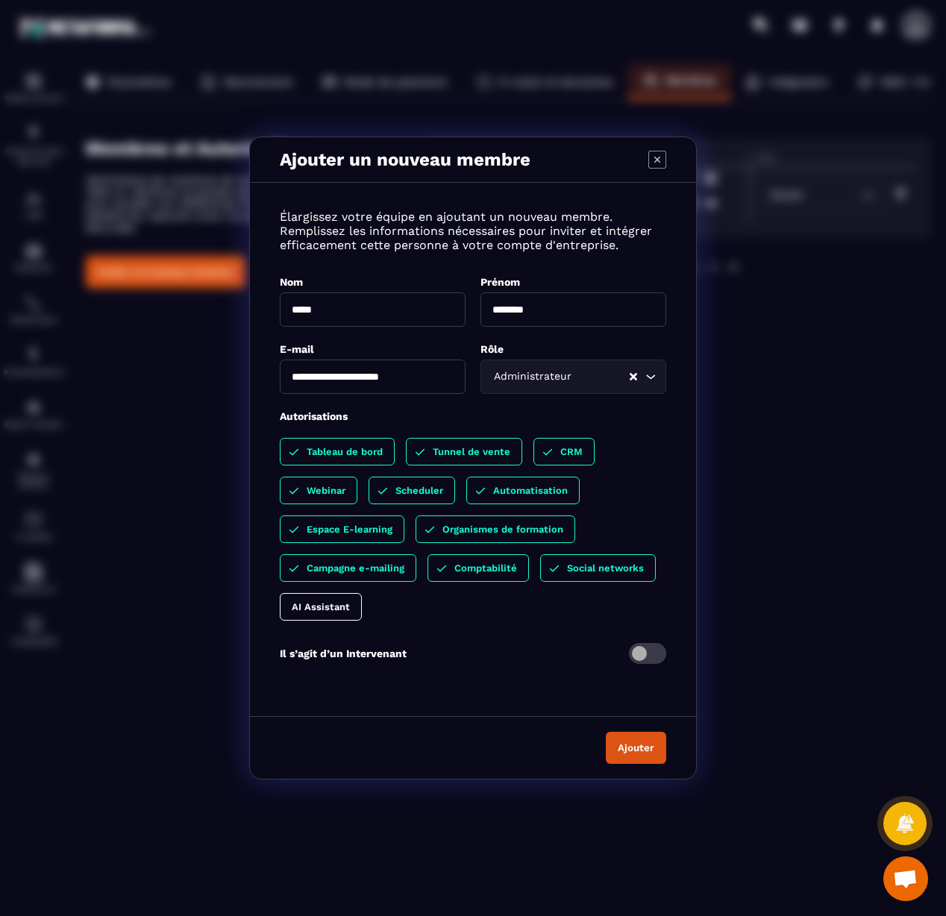
click at [323, 614] on div "AI Assistant" at bounding box center [321, 607] width 82 height 28
click at [636, 745] on button "Ajouter" at bounding box center [636, 748] width 60 height 32
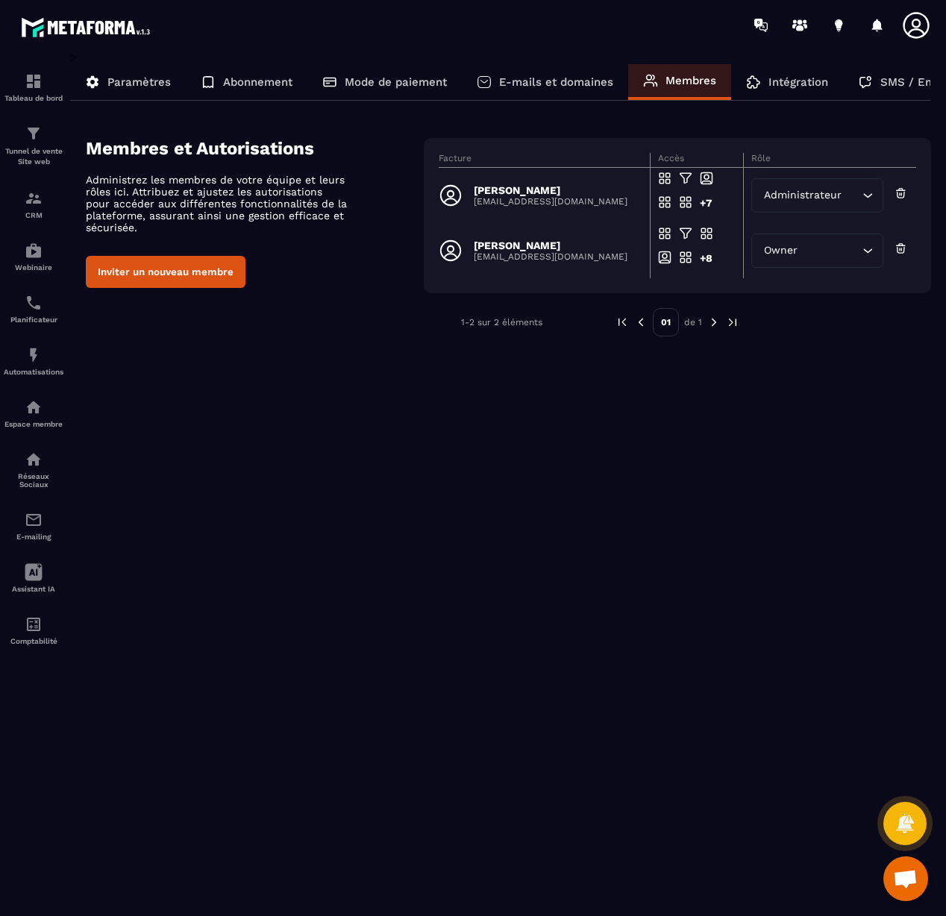
click at [820, 202] on div "Administrateur" at bounding box center [810, 195] width 101 height 16
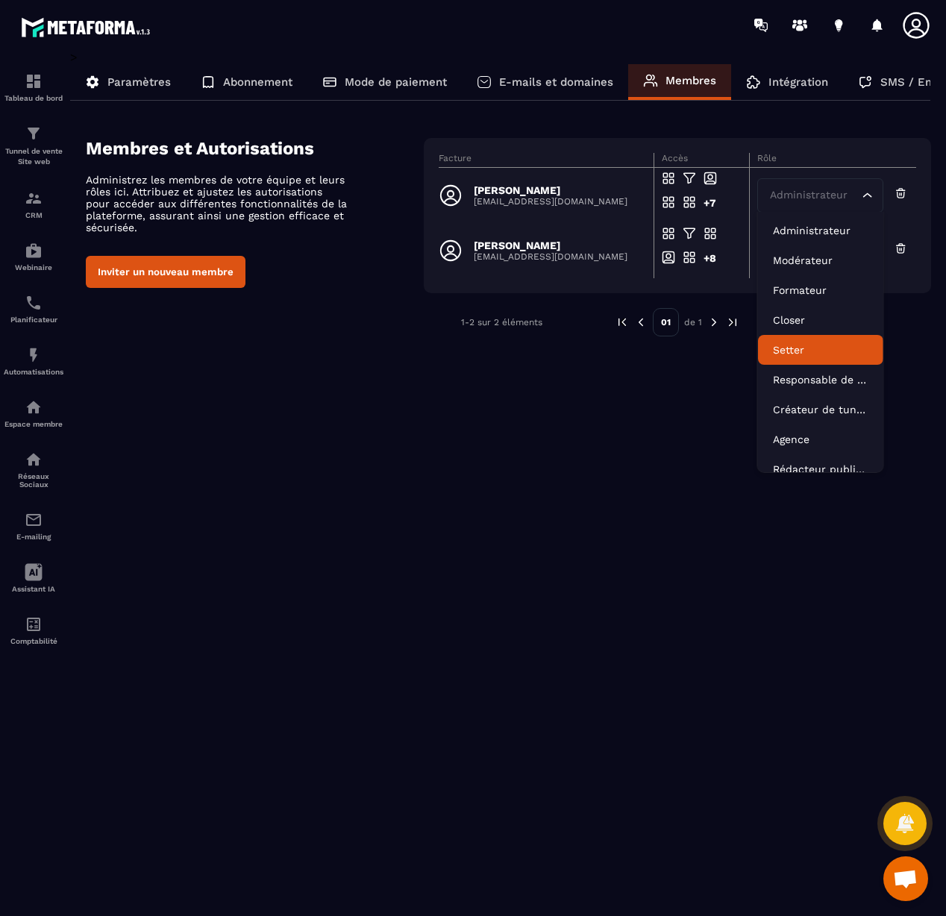
scroll to position [16, 0]
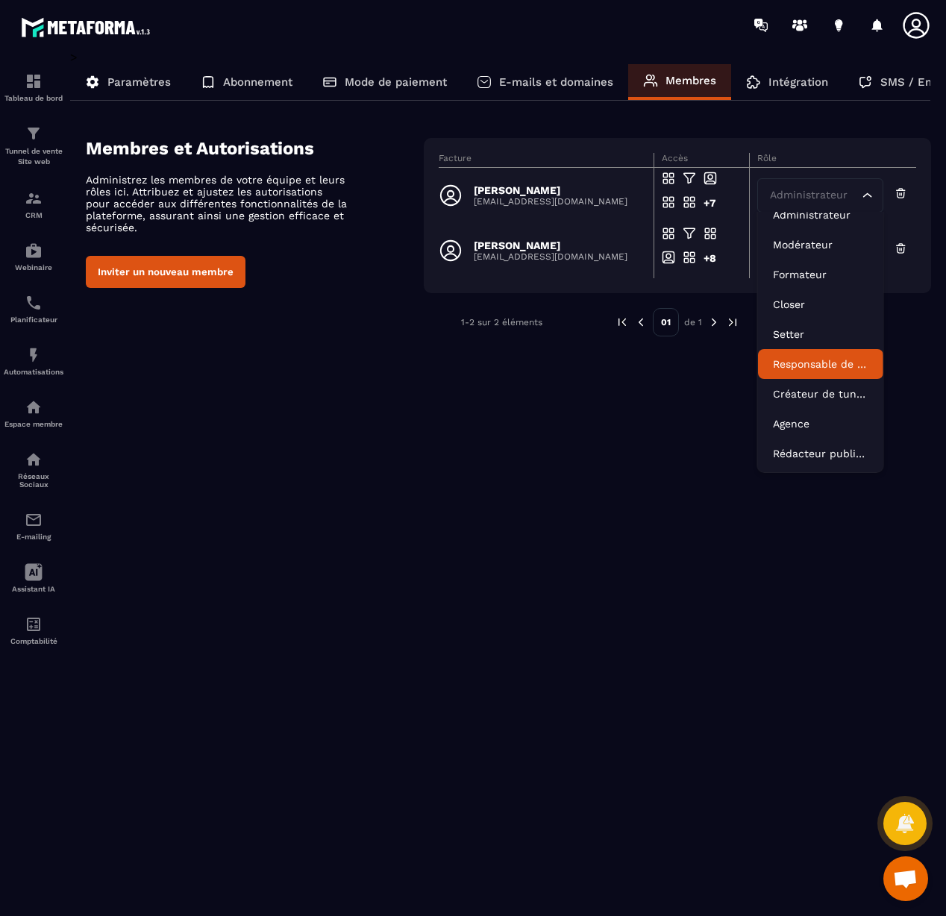
click at [657, 407] on div "> Paramètres Abonnement Mode de paiement E-mails et domaines Membres Intégratio…" at bounding box center [500, 472] width 861 height 845
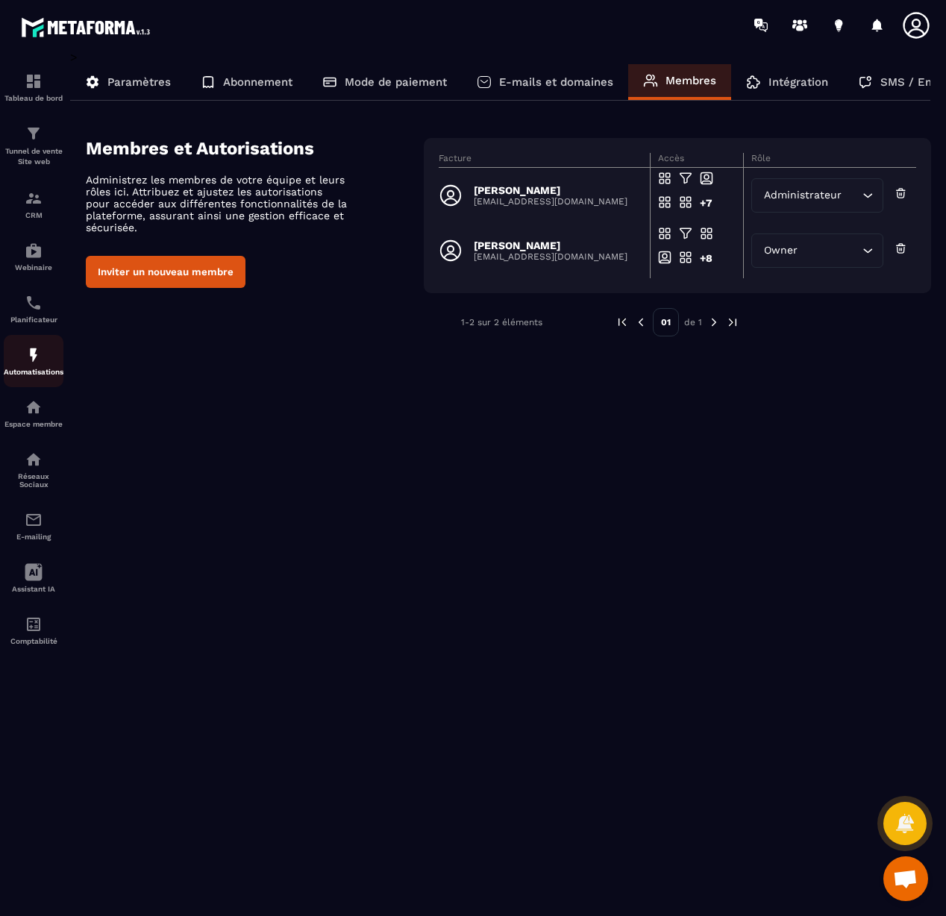
click at [39, 376] on p "Automatisations" at bounding box center [34, 372] width 60 height 8
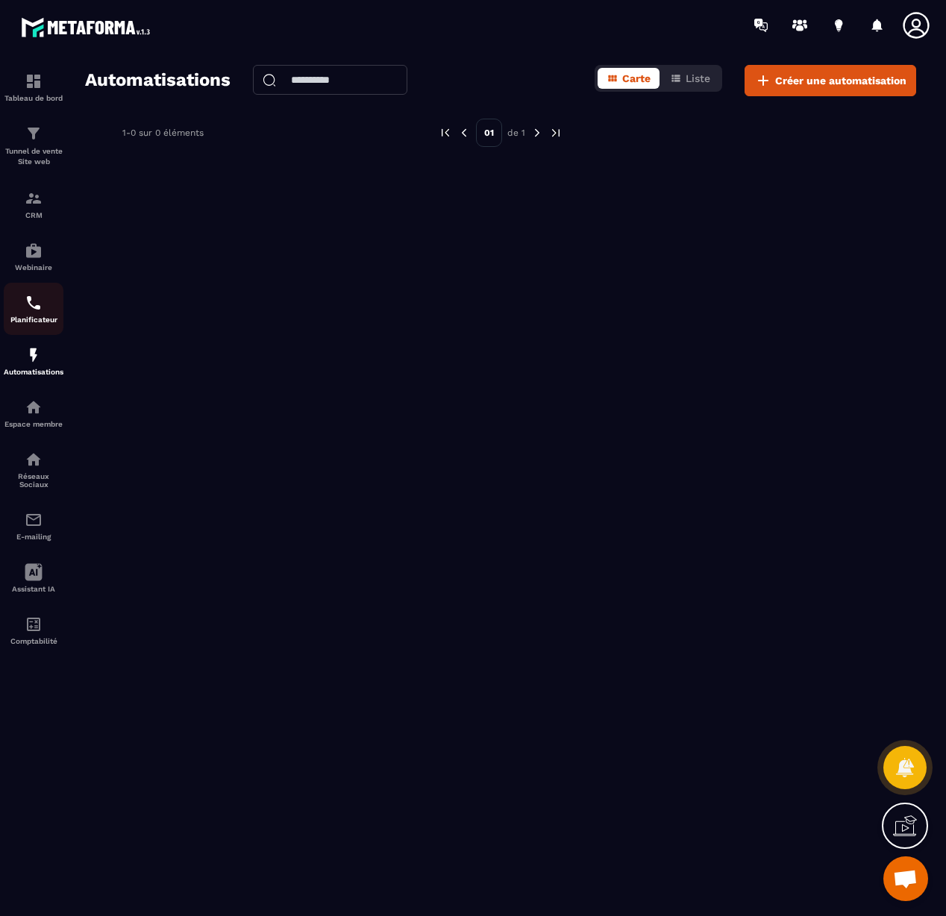
click at [34, 321] on p "Planificateur" at bounding box center [34, 320] width 60 height 8
